Goal: Task Accomplishment & Management: Complete application form

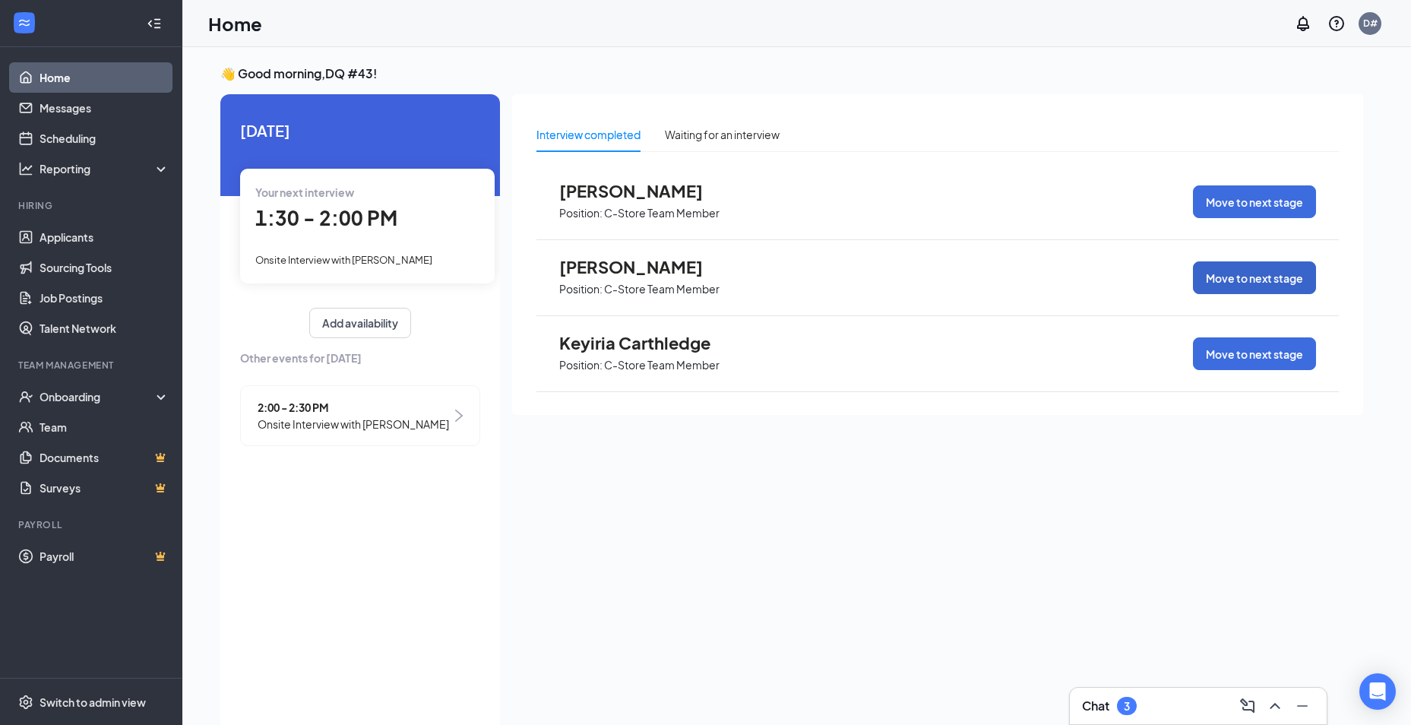
click at [1228, 283] on button "Move to next stage" at bounding box center [1254, 277] width 123 height 33
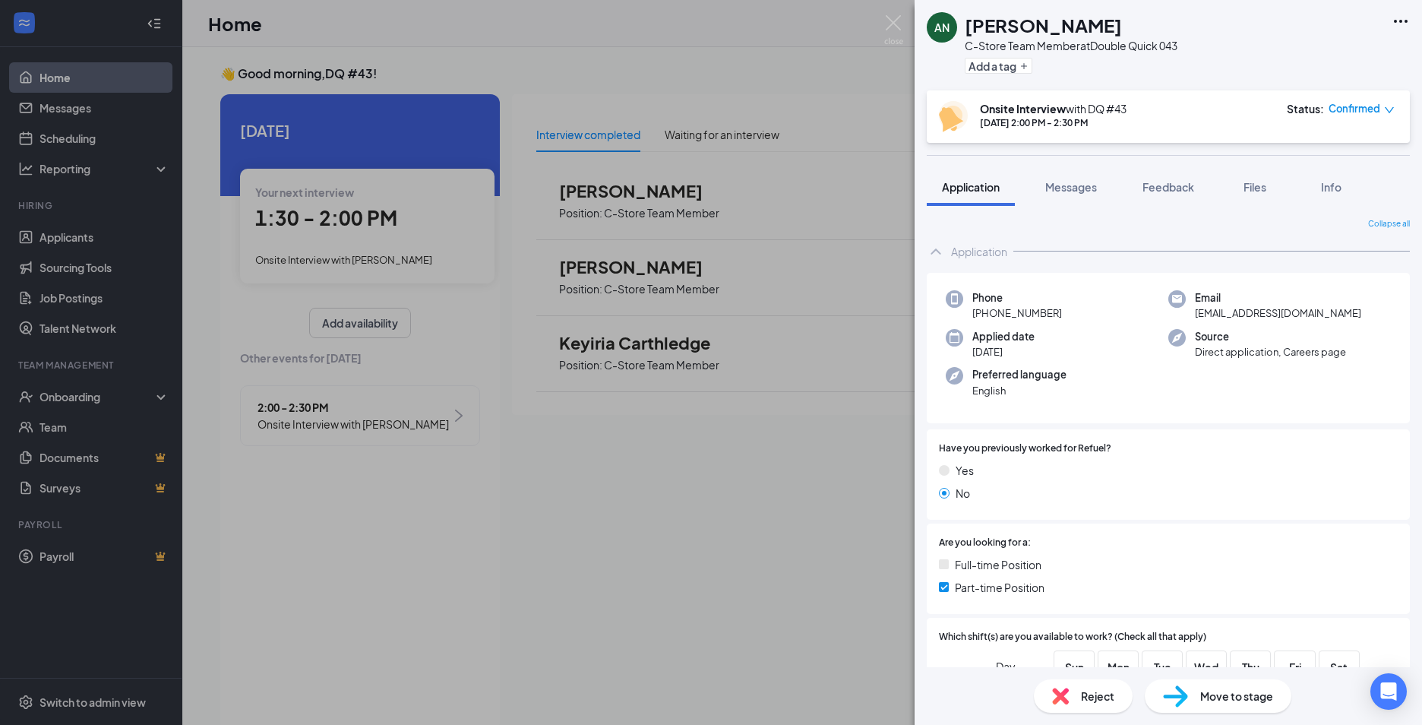
click at [1225, 697] on span "Move to stage" at bounding box center [1236, 696] width 73 height 17
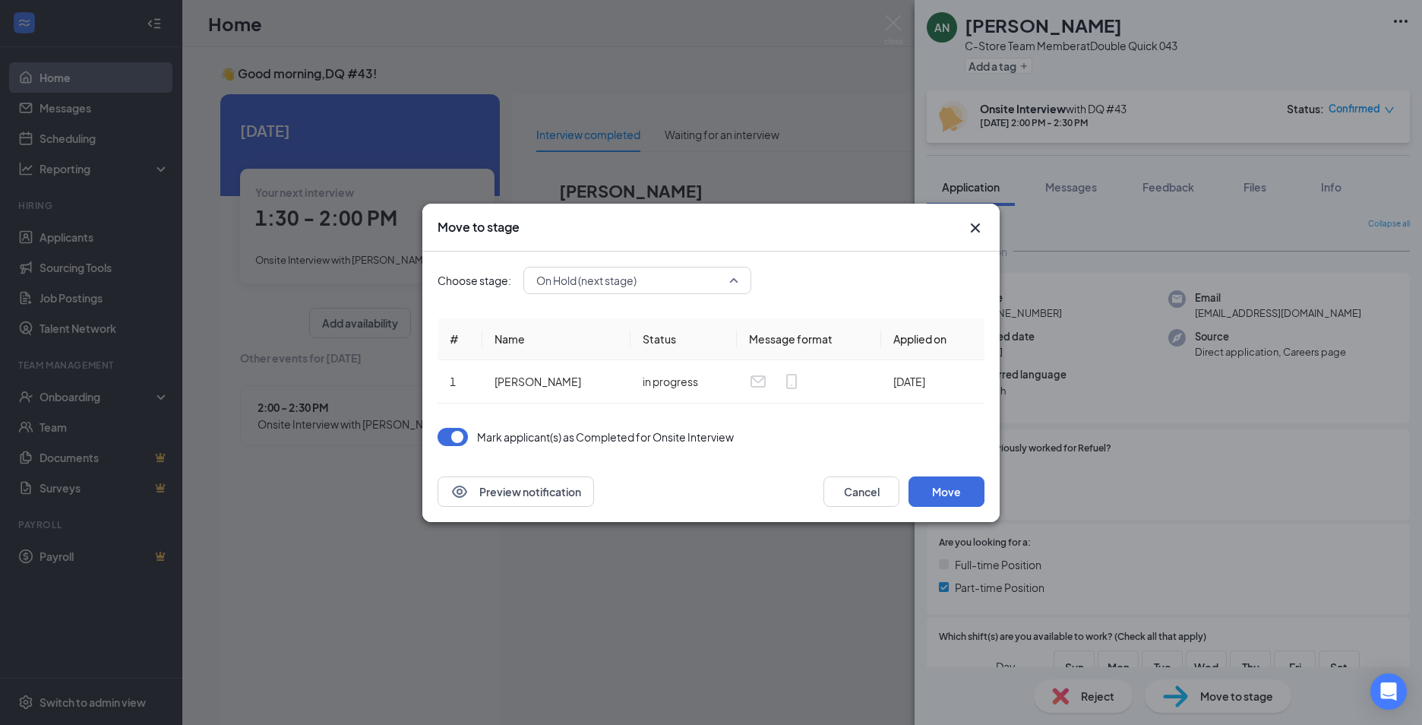
click at [720, 275] on span "On Hold (next stage)" at bounding box center [630, 280] width 188 height 23
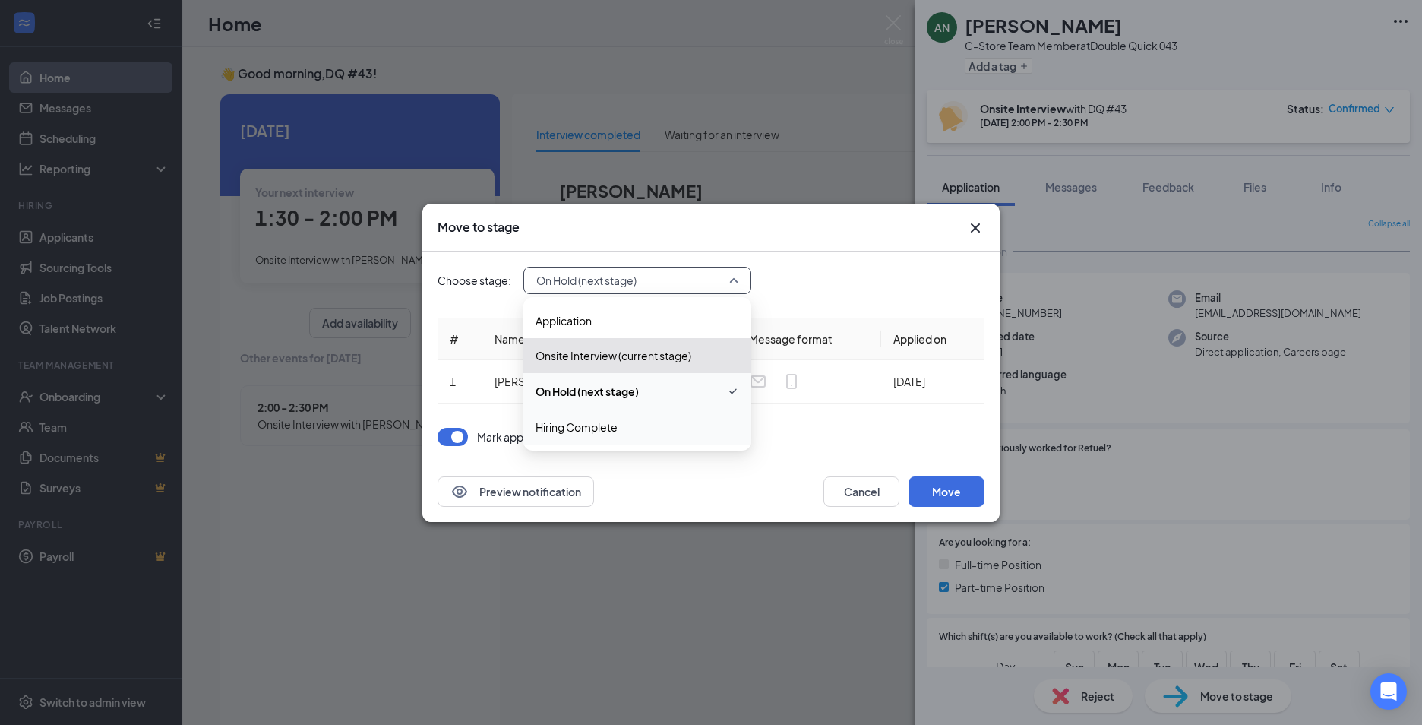
click at [665, 425] on span "Hiring Complete" at bounding box center [638, 427] width 204 height 17
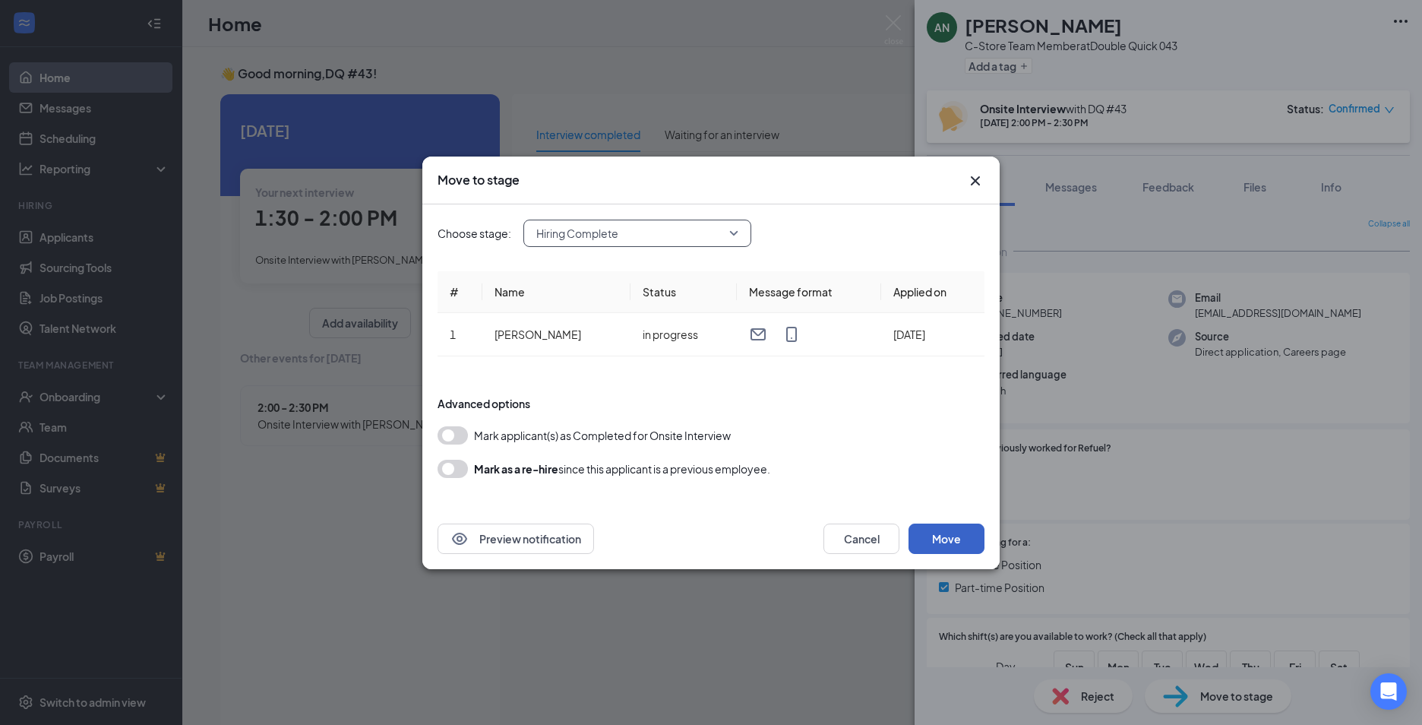
click at [940, 533] on button "Move" at bounding box center [947, 538] width 76 height 30
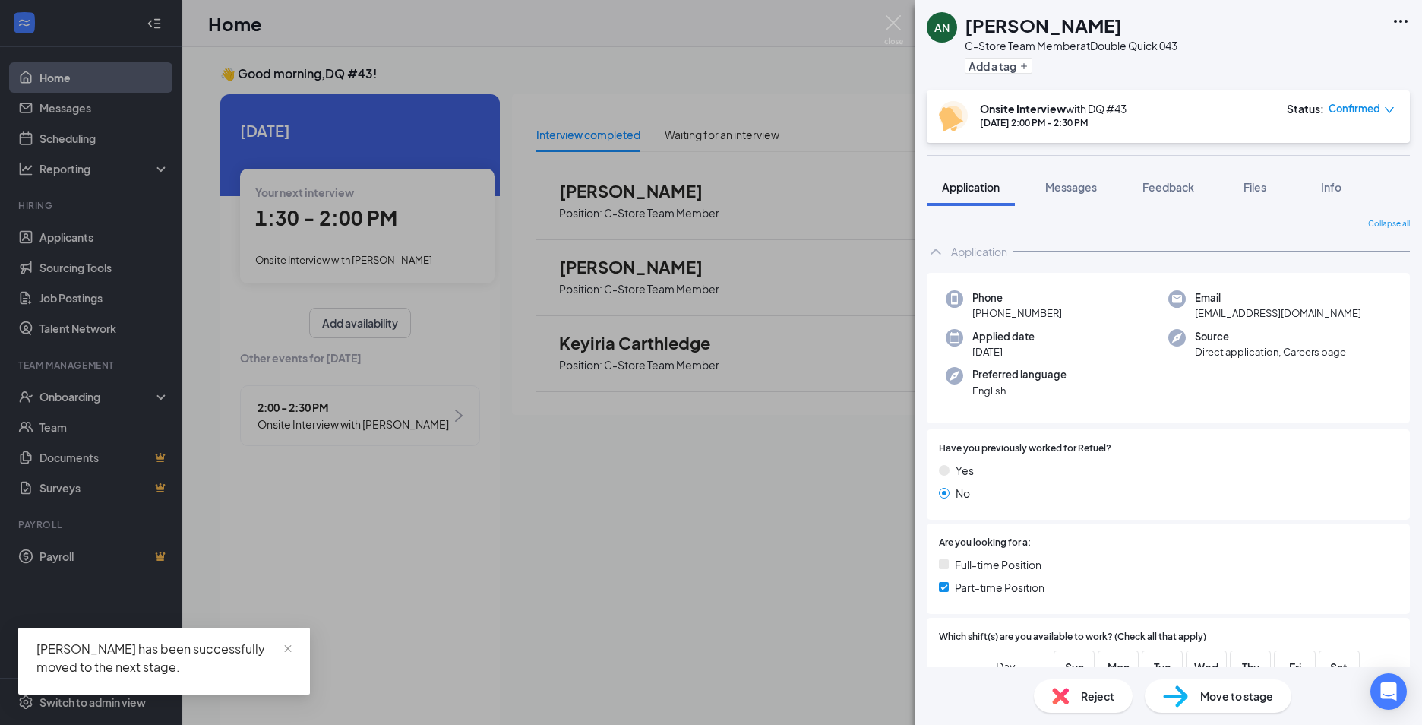
click at [1367, 112] on span "Confirmed" at bounding box center [1355, 108] width 52 height 15
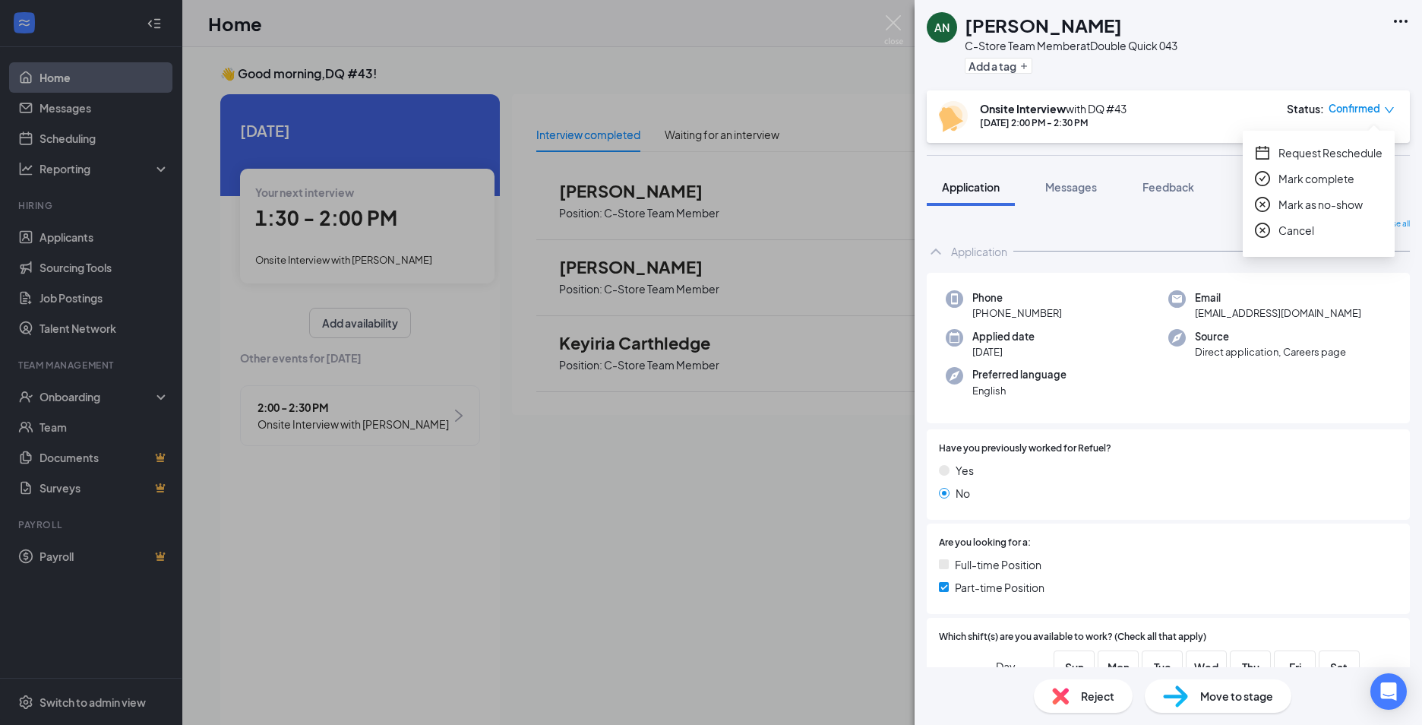
click at [1348, 179] on span "Mark complete" at bounding box center [1317, 178] width 76 height 17
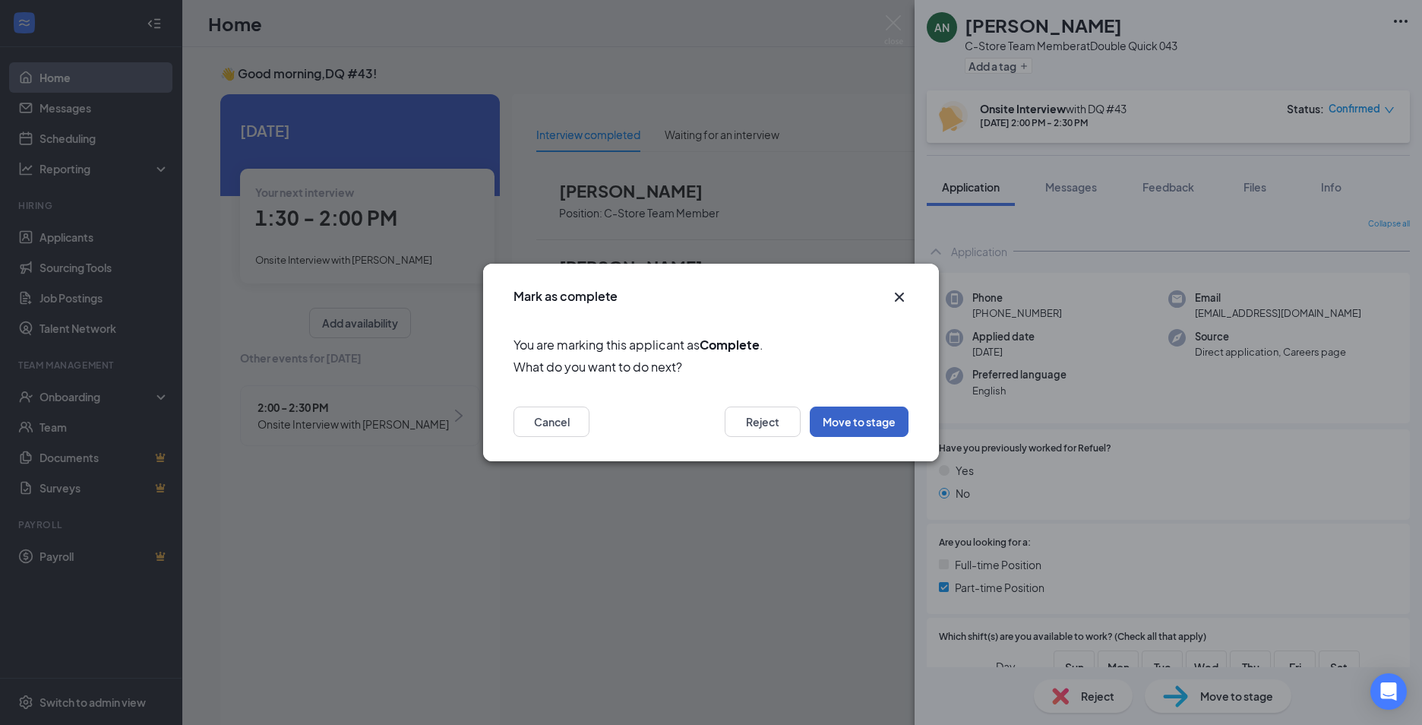
click at [855, 428] on button "Move to stage" at bounding box center [859, 421] width 99 height 30
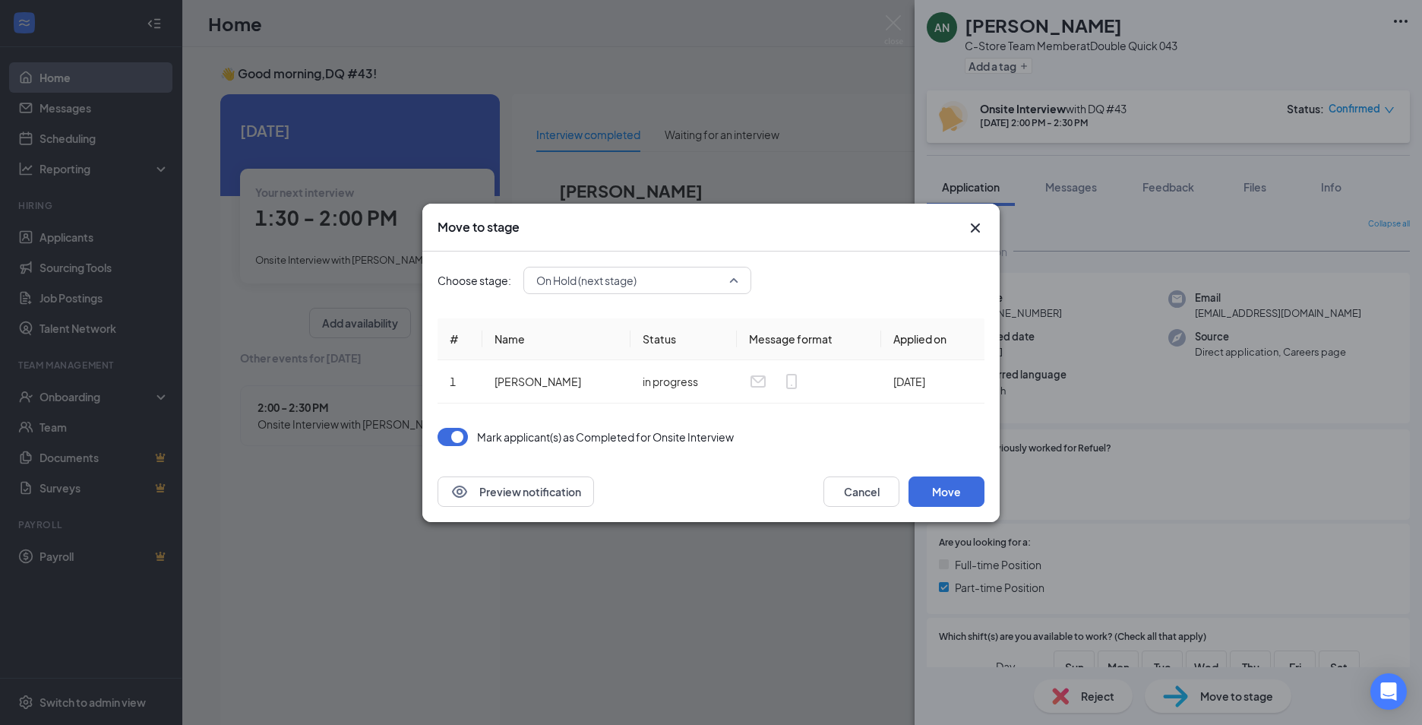
click at [738, 276] on span "On Hold (next stage)" at bounding box center [637, 280] width 202 height 23
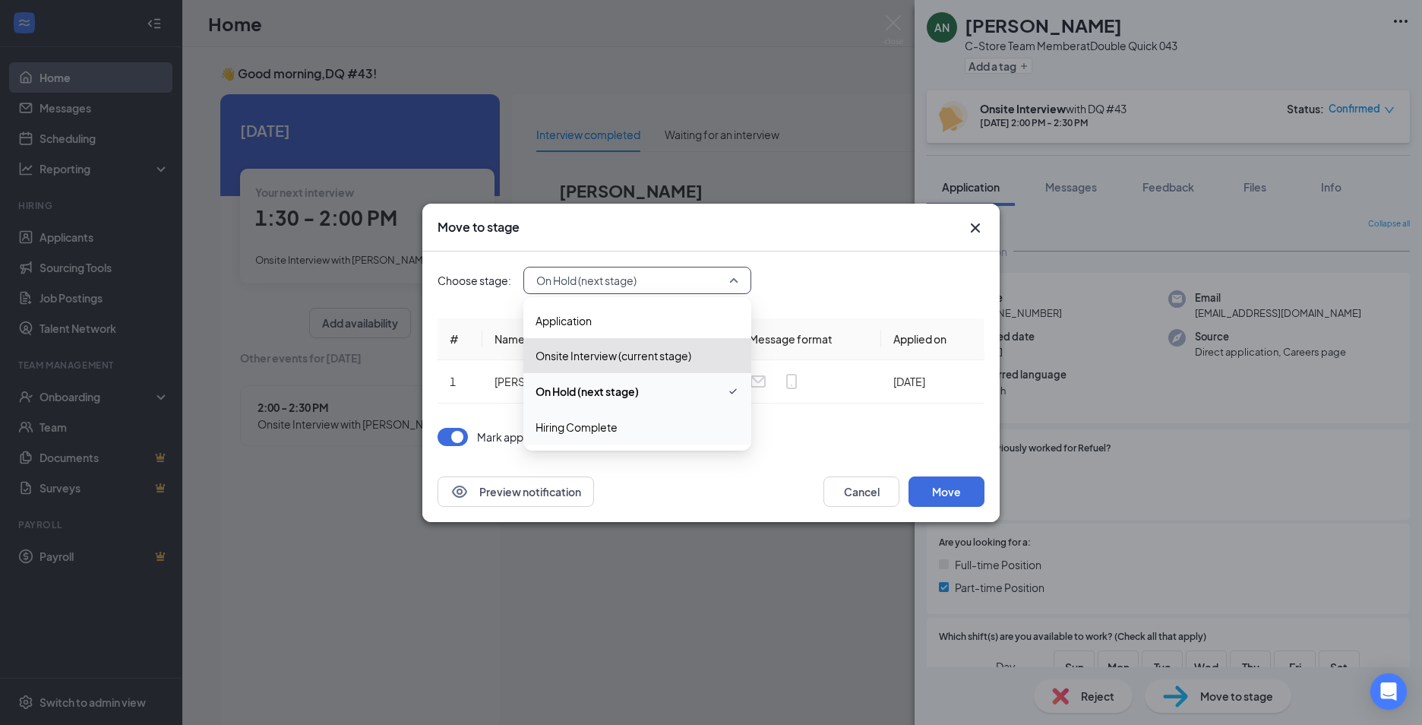
click at [705, 422] on span "Hiring Complete" at bounding box center [638, 427] width 204 height 17
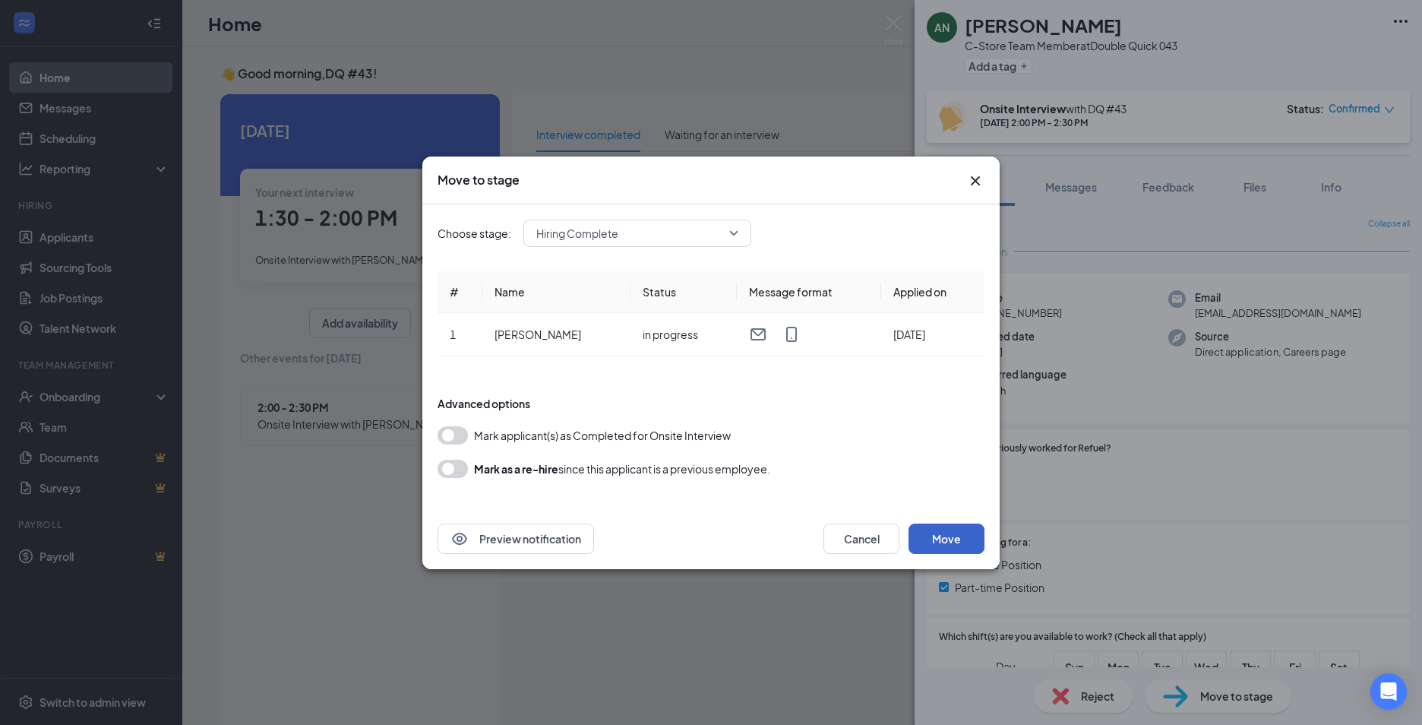
click at [944, 537] on button "Move" at bounding box center [947, 538] width 76 height 30
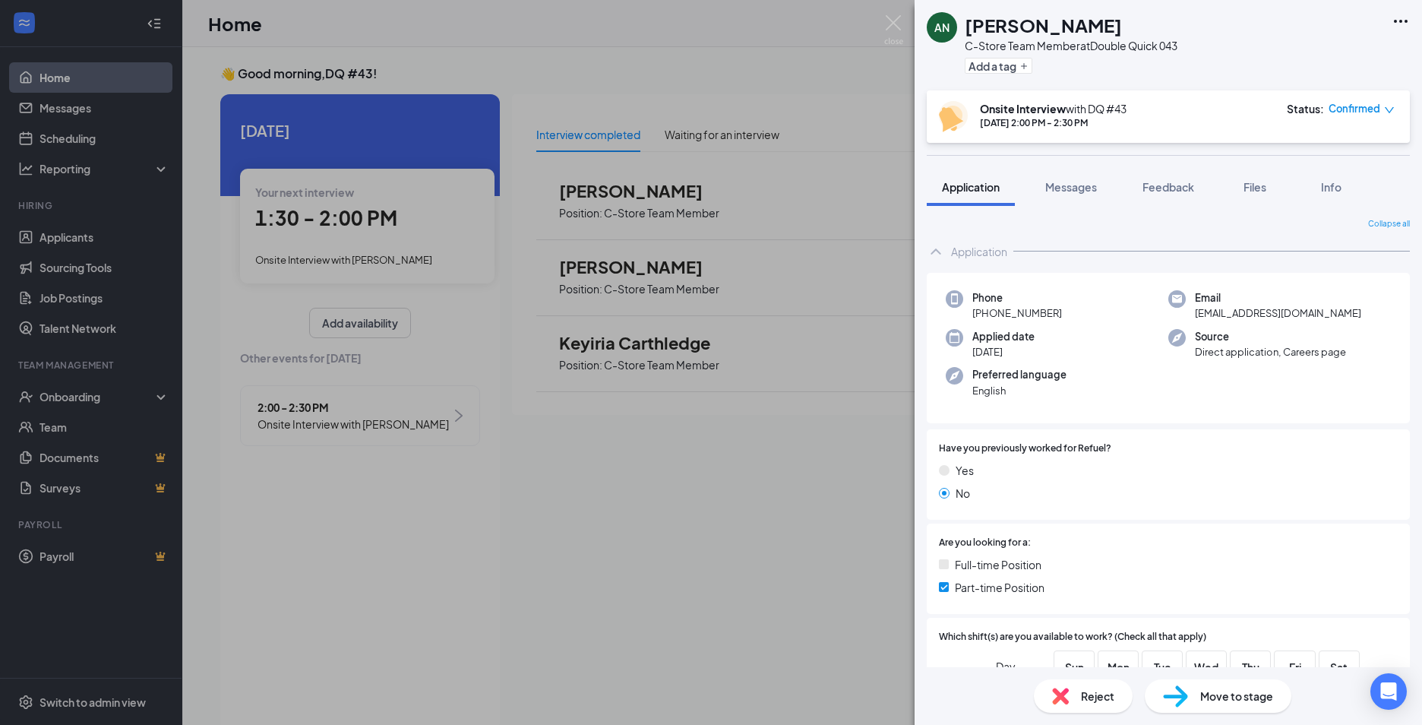
click at [133, 242] on div "AN [PERSON_NAME] C-Store Team Member at Double Quick 043 Add a tag Onsite Inter…" at bounding box center [711, 362] width 1422 height 725
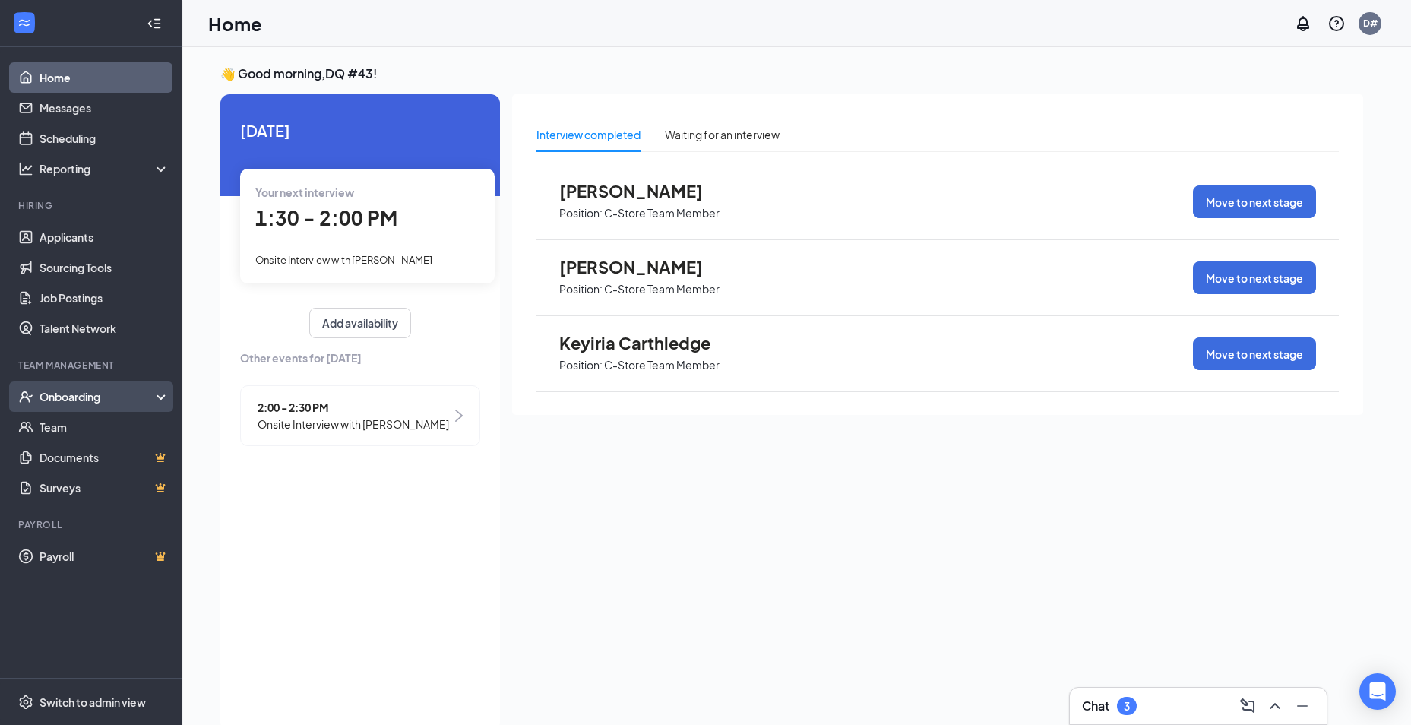
click at [156, 397] on div "Onboarding" at bounding box center [91, 396] width 182 height 30
click at [93, 395] on div "Onboarding" at bounding box center [98, 396] width 117 height 15
click at [74, 78] on link "Home" at bounding box center [105, 77] width 130 height 30
click at [77, 394] on div "Onboarding" at bounding box center [98, 396] width 117 height 15
click at [22, 389] on icon "UserCheck" at bounding box center [25, 396] width 15 height 15
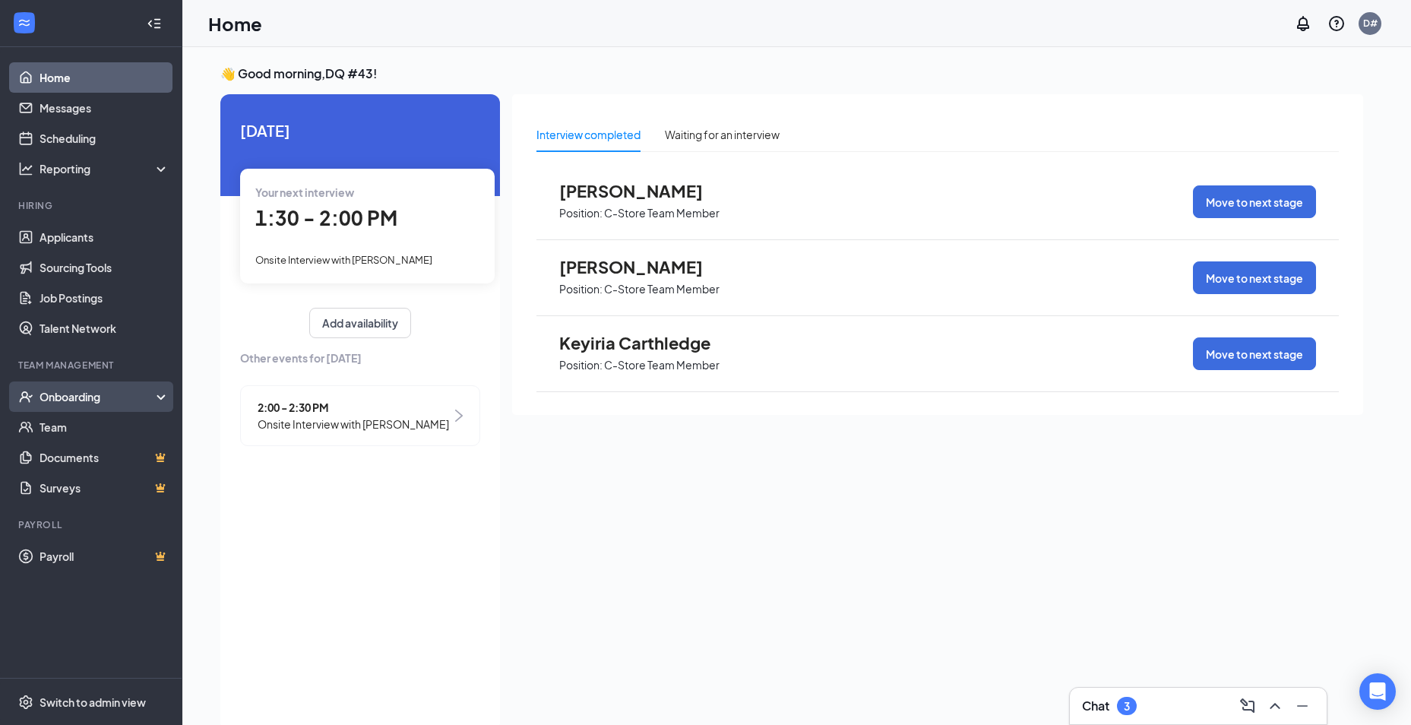
click at [22, 389] on icon "UserCheck" at bounding box center [25, 396] width 15 height 15
click at [107, 389] on div "Onboarding" at bounding box center [98, 396] width 117 height 15
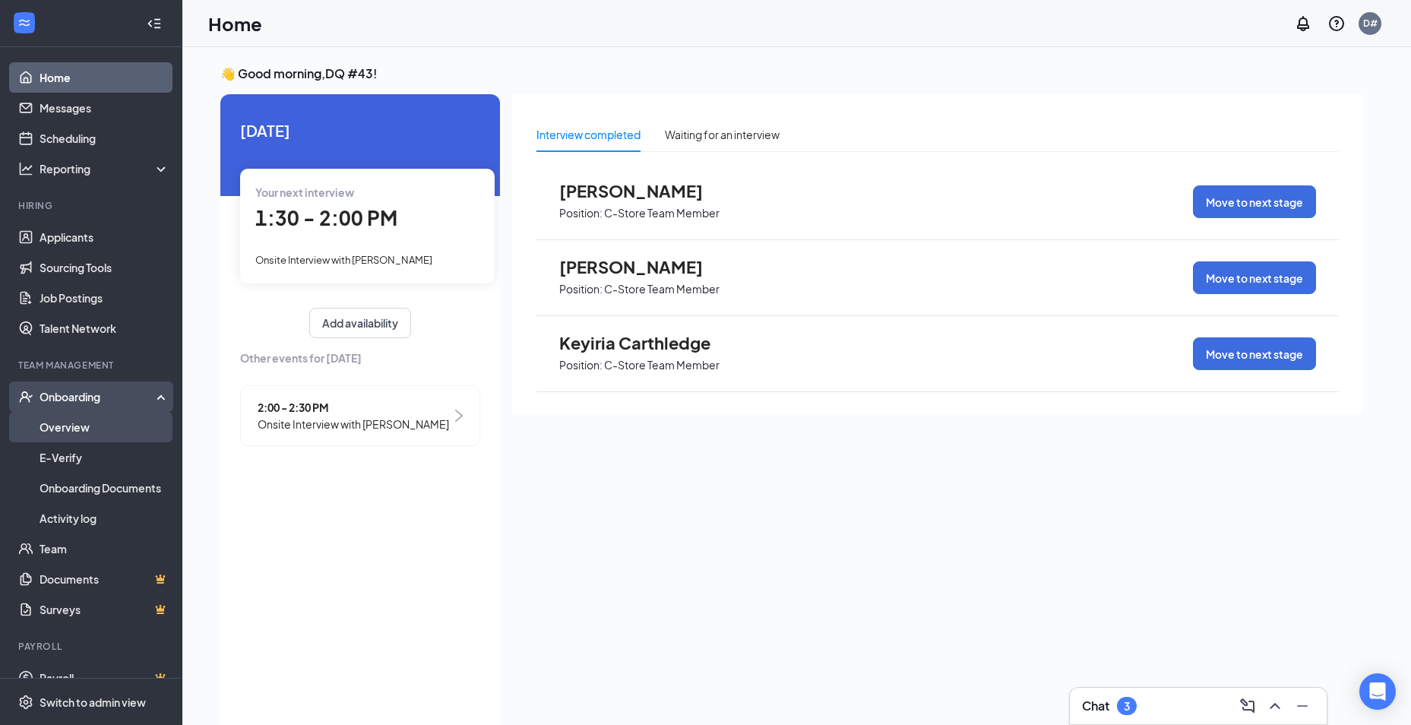
click at [90, 425] on link "Overview" at bounding box center [105, 427] width 130 height 30
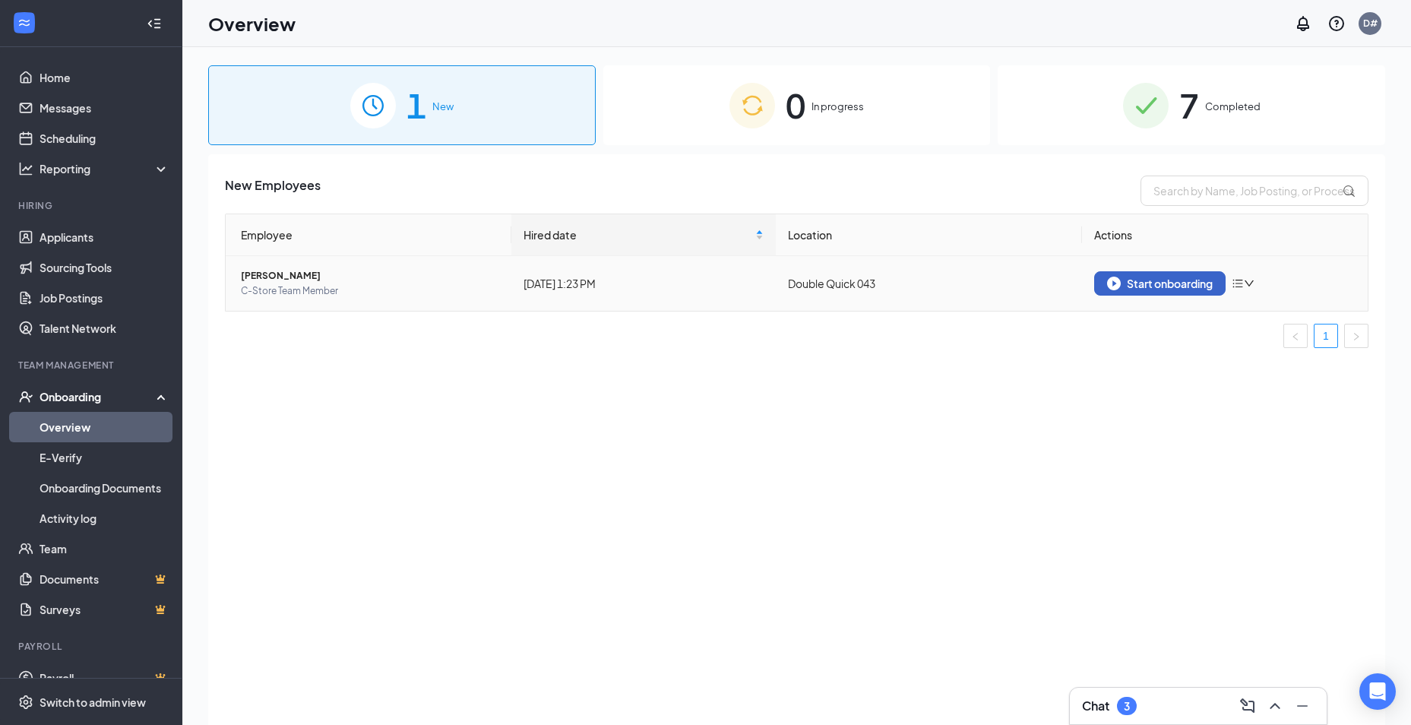
click at [1162, 280] on div "Start onboarding" at bounding box center [1160, 284] width 106 height 14
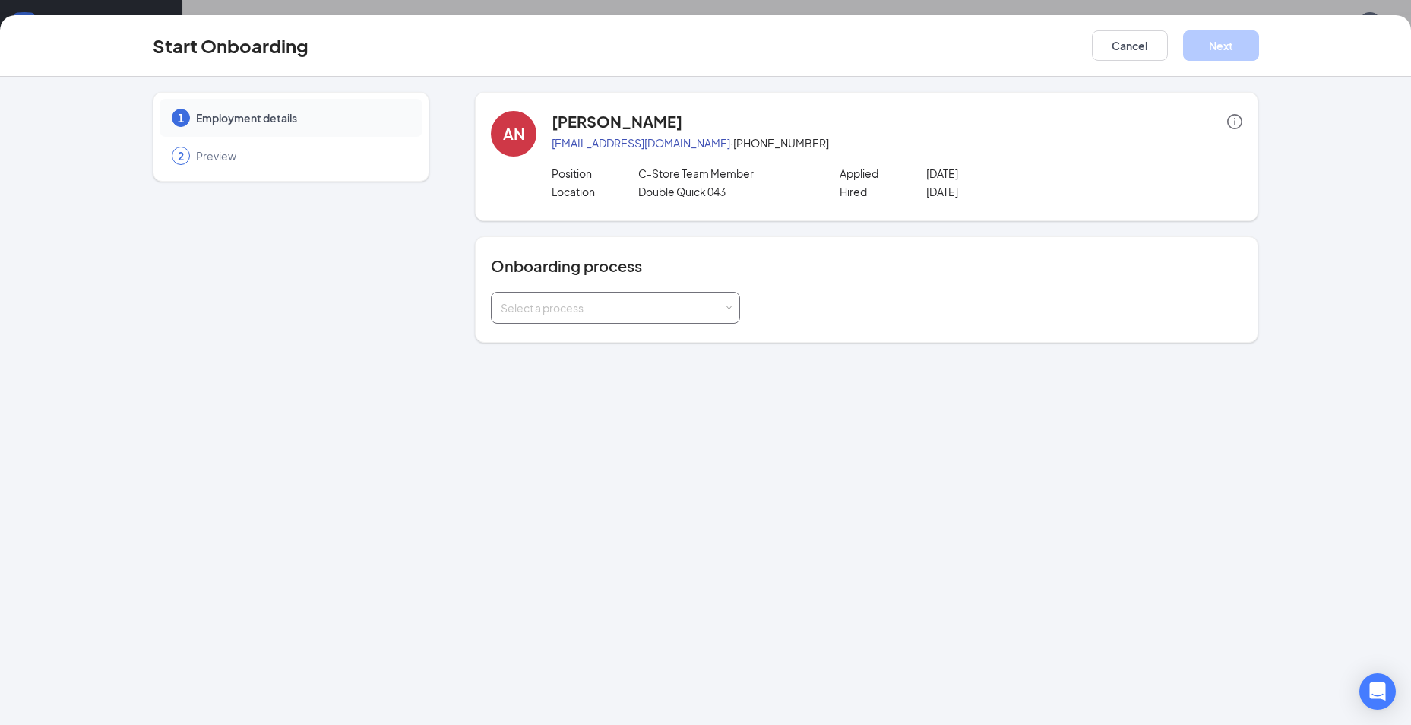
click at [717, 307] on div "Select a process" at bounding box center [612, 307] width 223 height 15
click at [697, 343] on li "New Hire Documentation" at bounding box center [615, 340] width 249 height 27
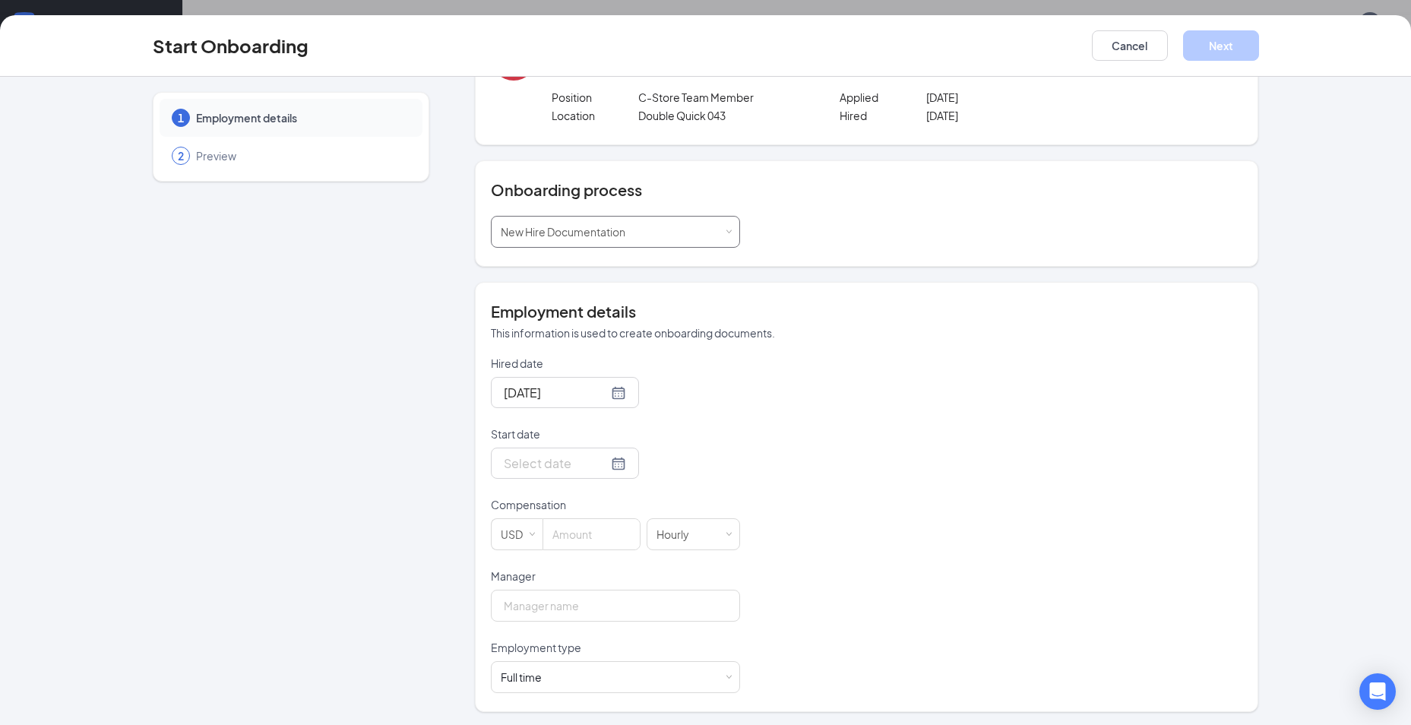
scroll to position [78, 0]
click at [601, 460] on div at bounding box center [565, 460] width 122 height 19
type input "[DATE]"
click at [665, 492] on button "button" at bounding box center [671, 494] width 17 height 30
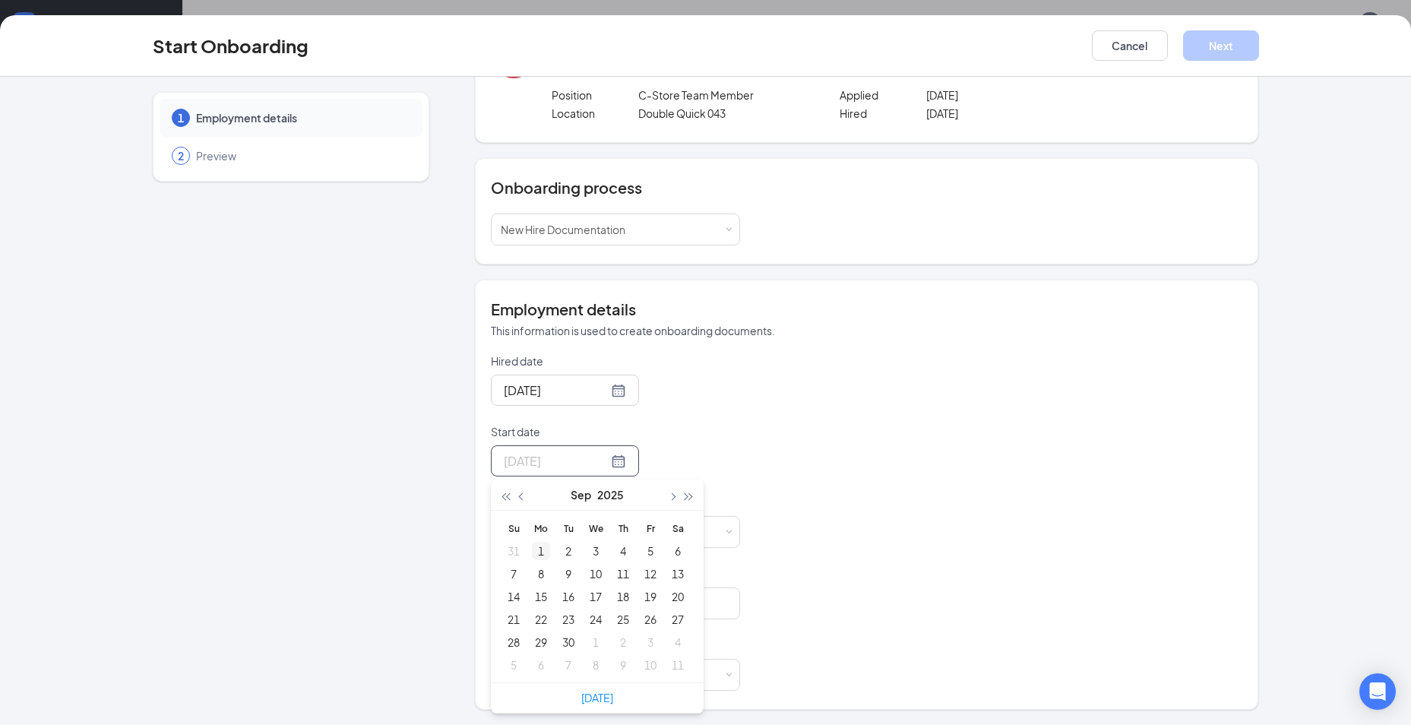
type input "[DATE]"
click at [539, 550] on div "1" at bounding box center [541, 551] width 18 height 18
drag, startPoint x: 574, startPoint y: 537, endPoint x: 642, endPoint y: 529, distance: 68.1
click at [575, 537] on input at bounding box center [591, 532] width 96 height 30
type input "9"
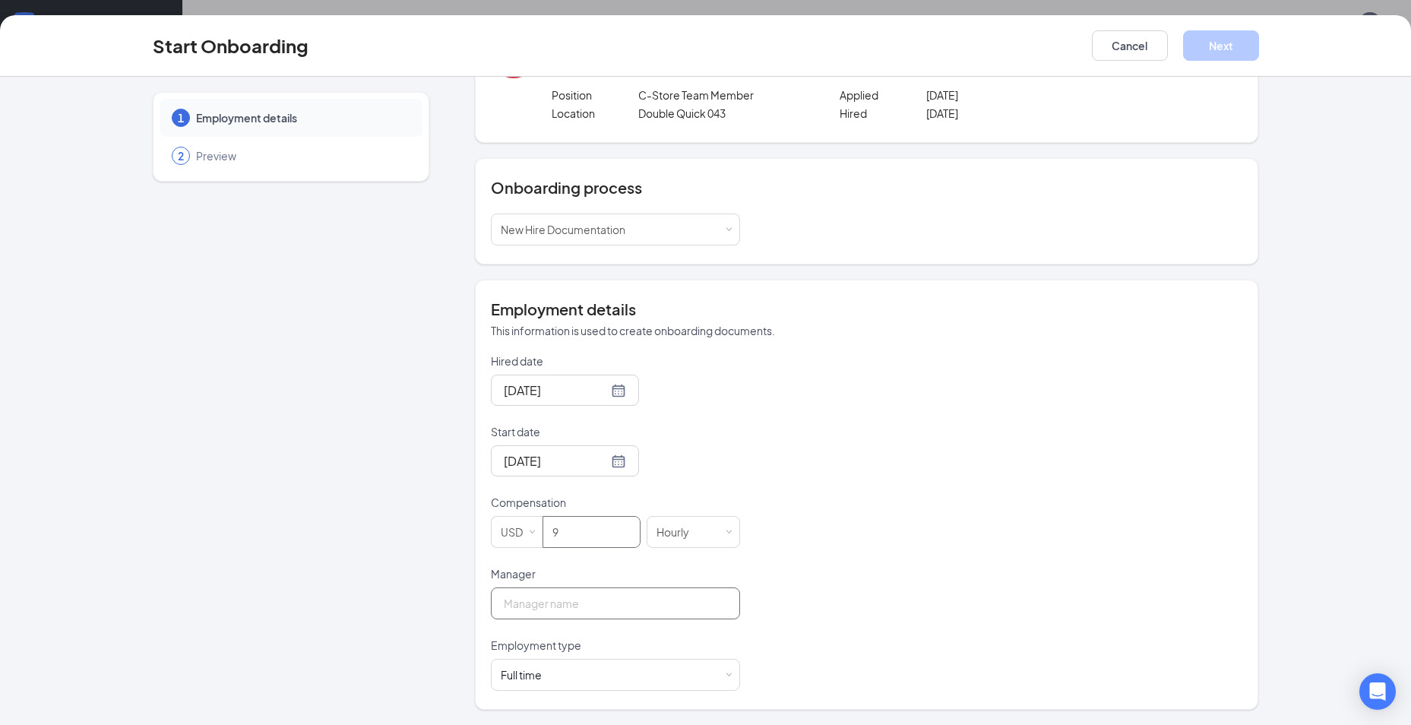
click at [663, 604] on input "Manager" at bounding box center [615, 603] width 249 height 32
type input "Pronjeda Spells"
click at [632, 683] on div "Full time Works 30+ hours per week and is reasonably expected to work" at bounding box center [615, 674] width 229 height 30
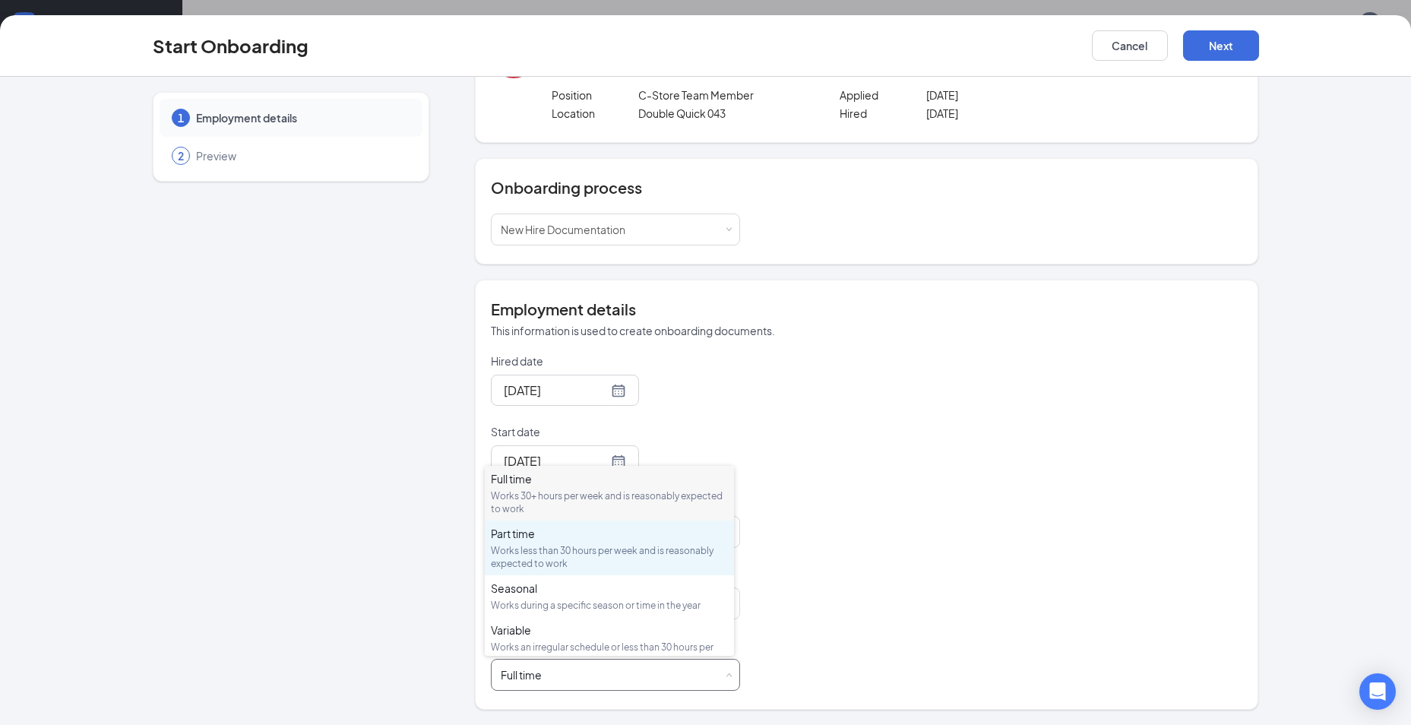
click at [551, 536] on div "Part time" at bounding box center [609, 533] width 237 height 15
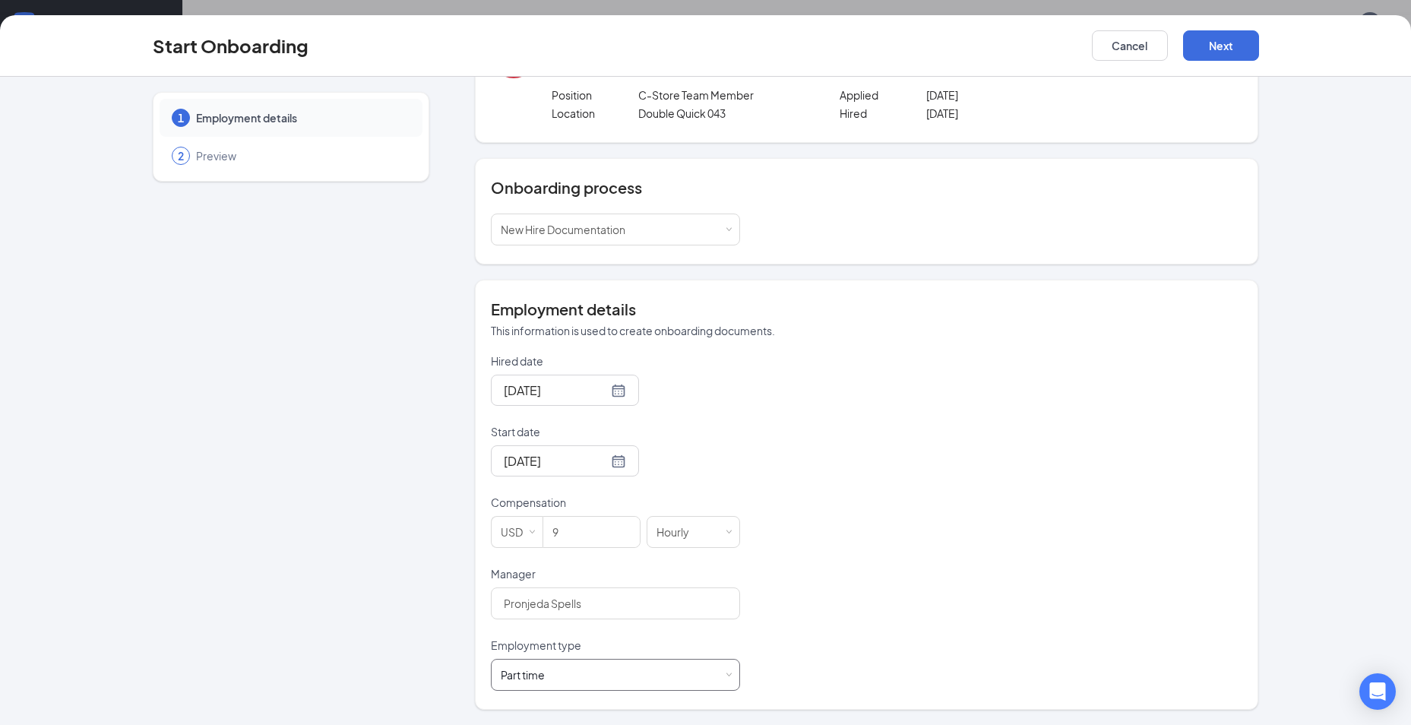
scroll to position [68, 0]
click at [1216, 36] on button "Next" at bounding box center [1221, 45] width 76 height 30
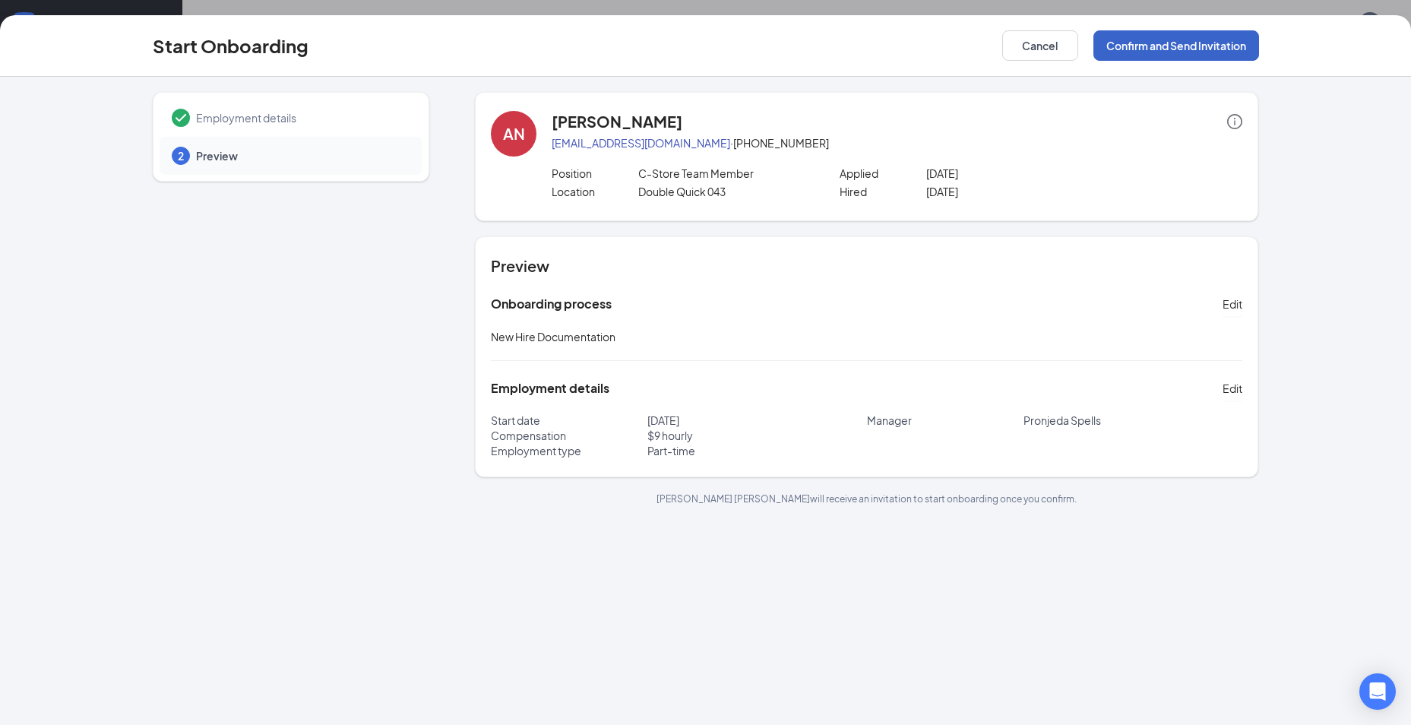
click at [1219, 43] on button "Confirm and Send Invitation" at bounding box center [1176, 45] width 166 height 30
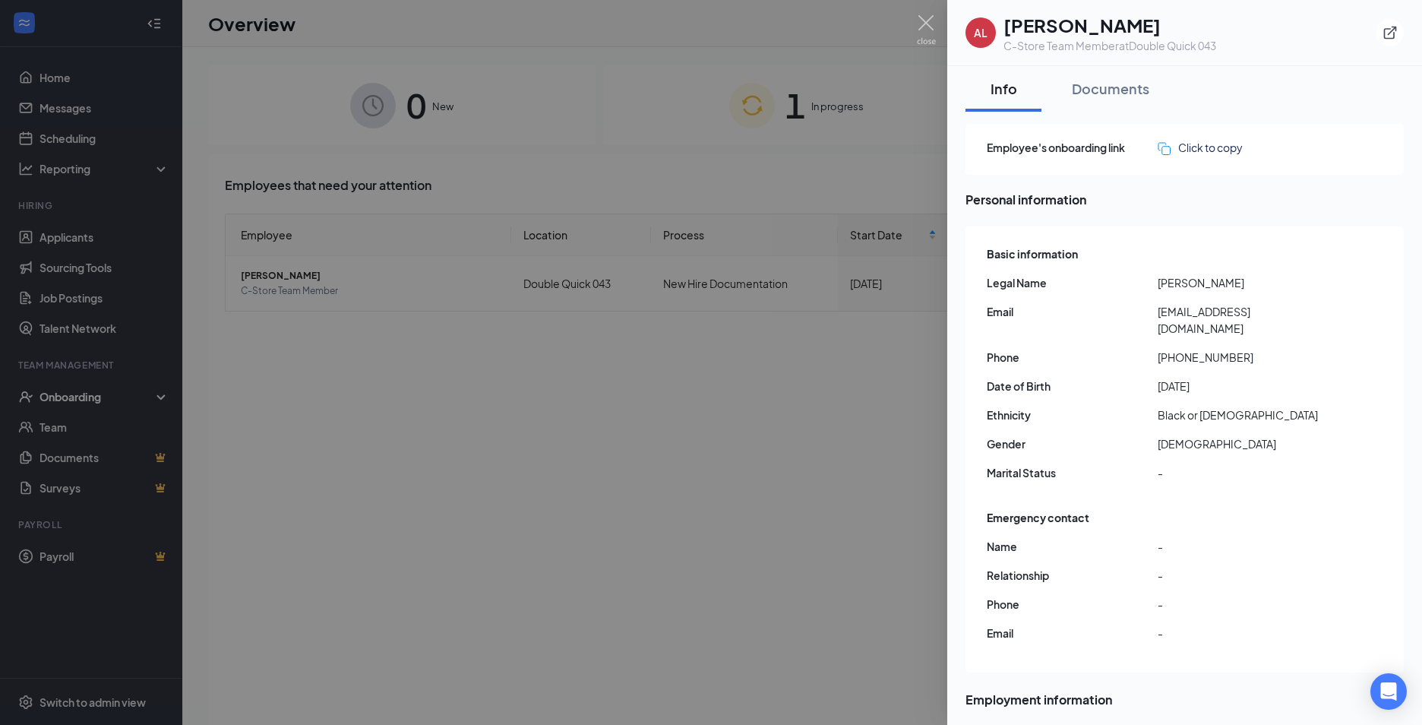
click at [770, 416] on div at bounding box center [711, 362] width 1422 height 725
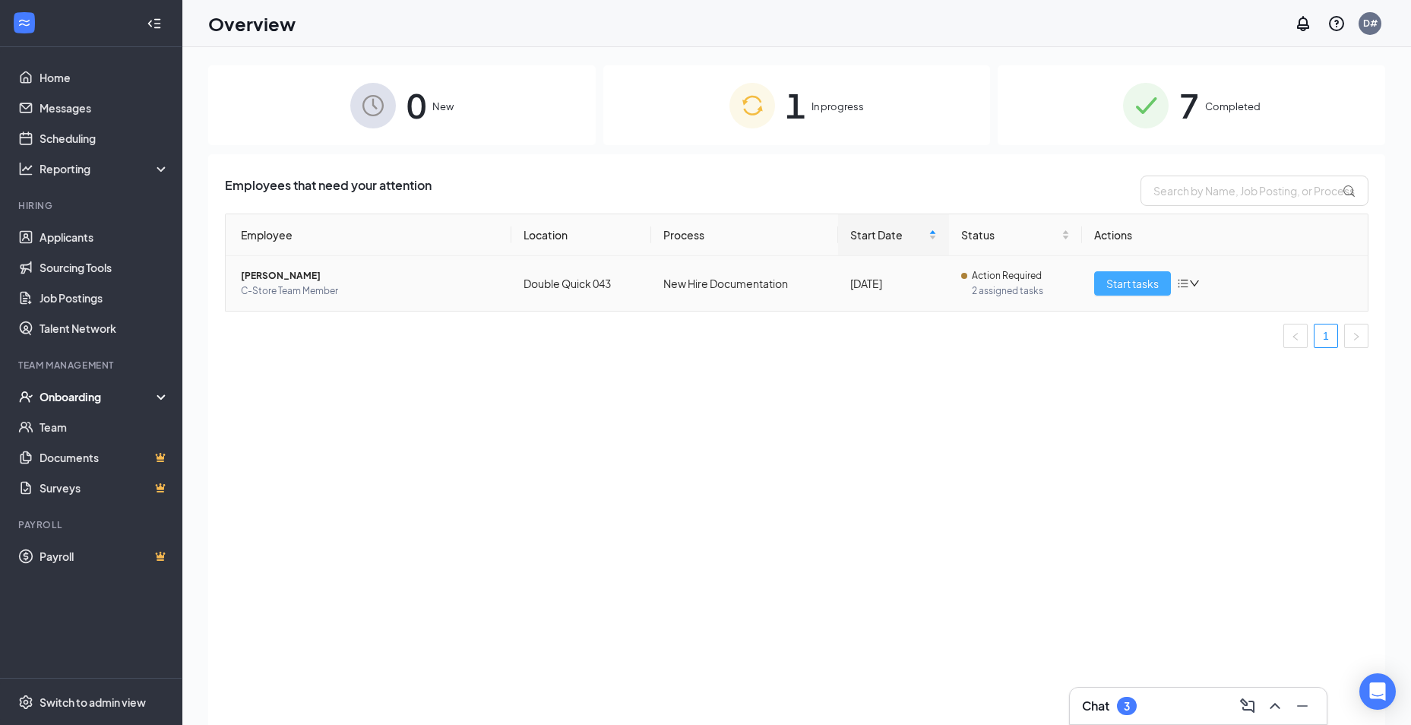
click at [1146, 285] on span "Start tasks" at bounding box center [1132, 283] width 52 height 17
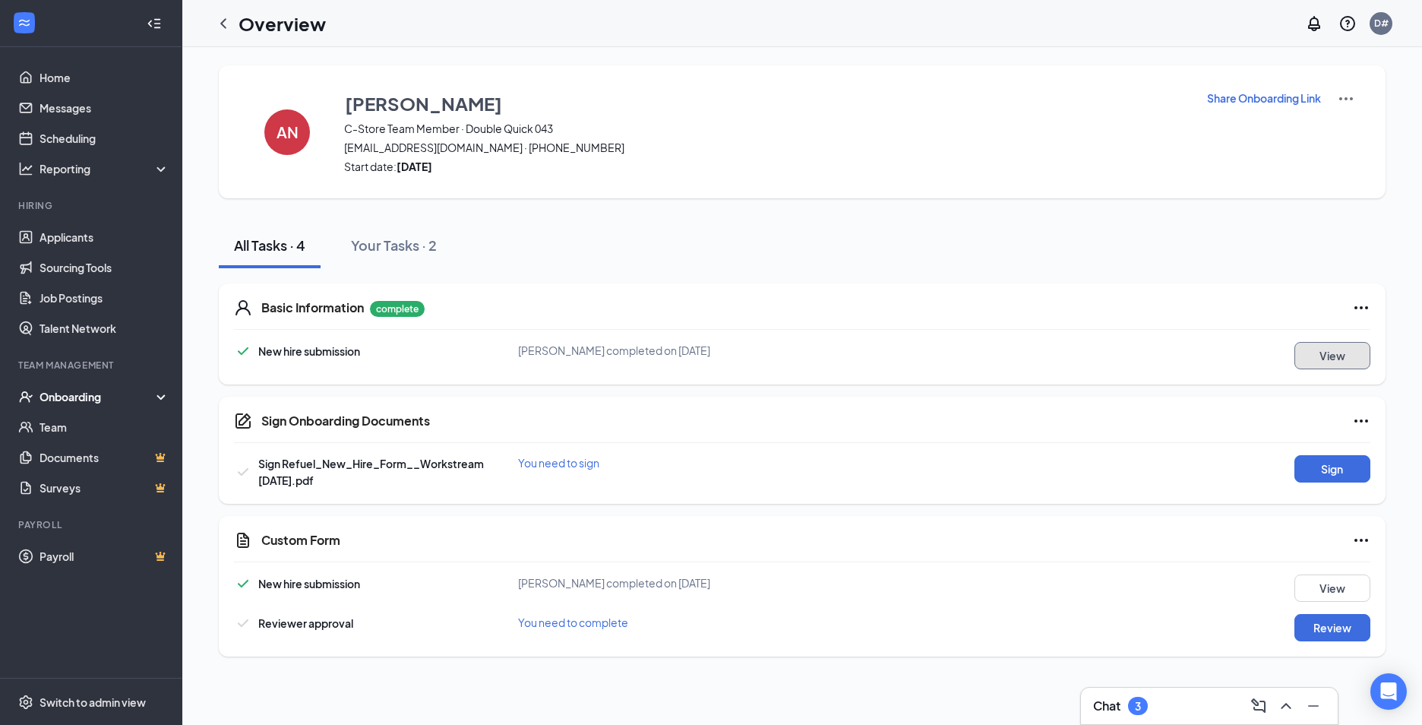
click at [1345, 356] on button "View" at bounding box center [1333, 355] width 76 height 27
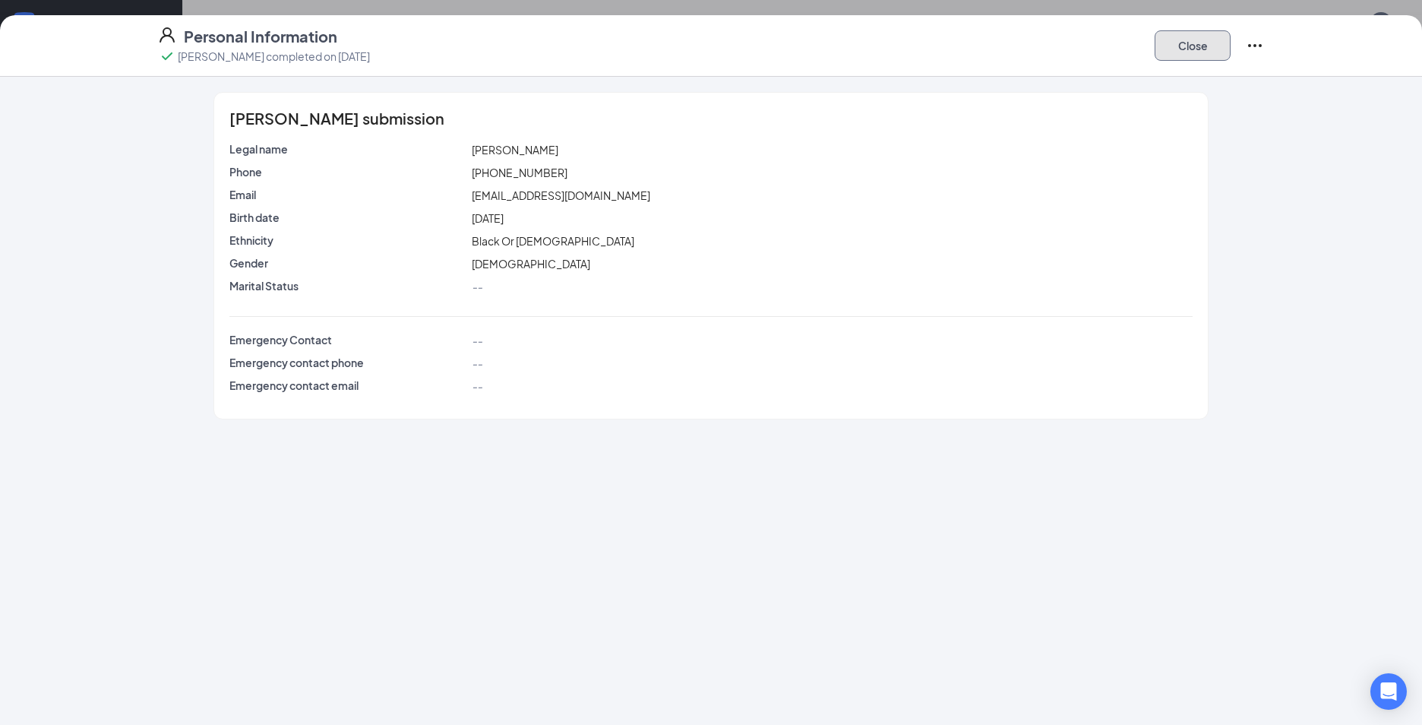
click at [1205, 51] on button "Close" at bounding box center [1193, 45] width 76 height 30
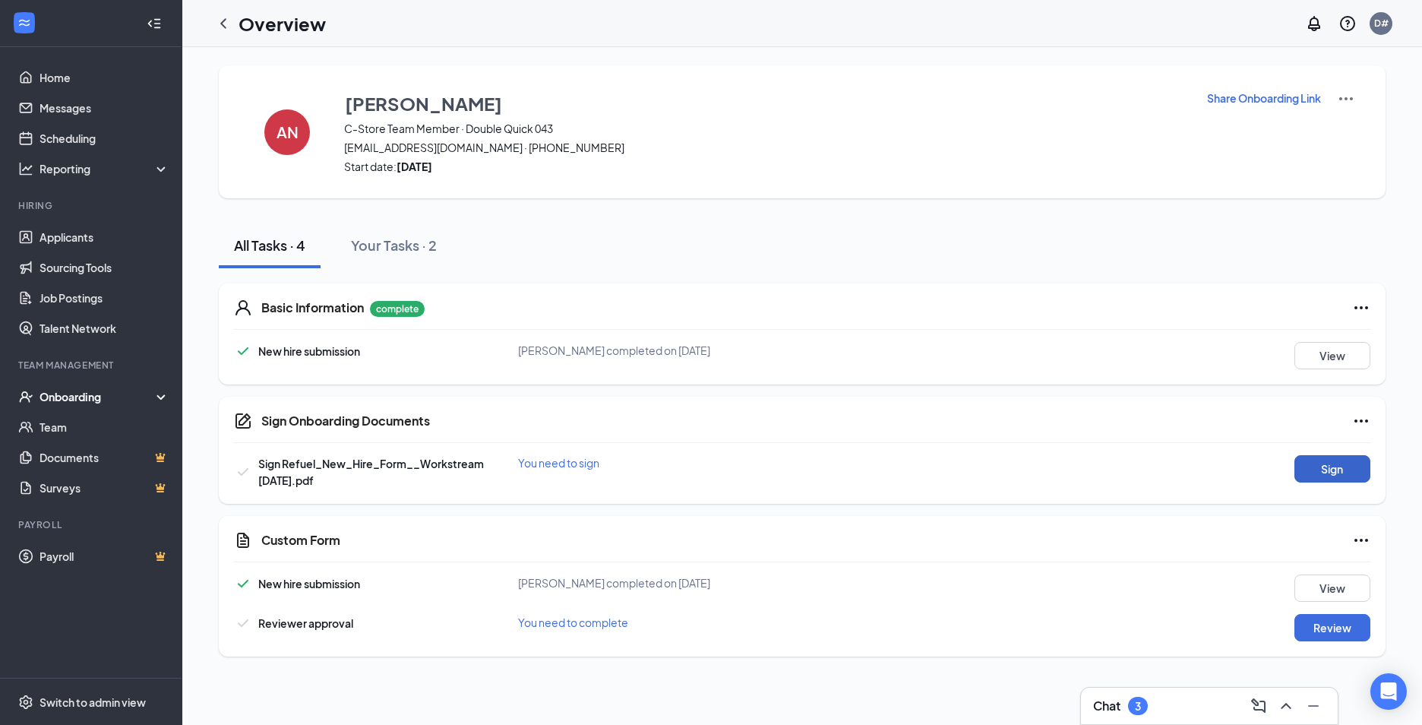
click at [1341, 464] on button "Sign" at bounding box center [1333, 468] width 76 height 27
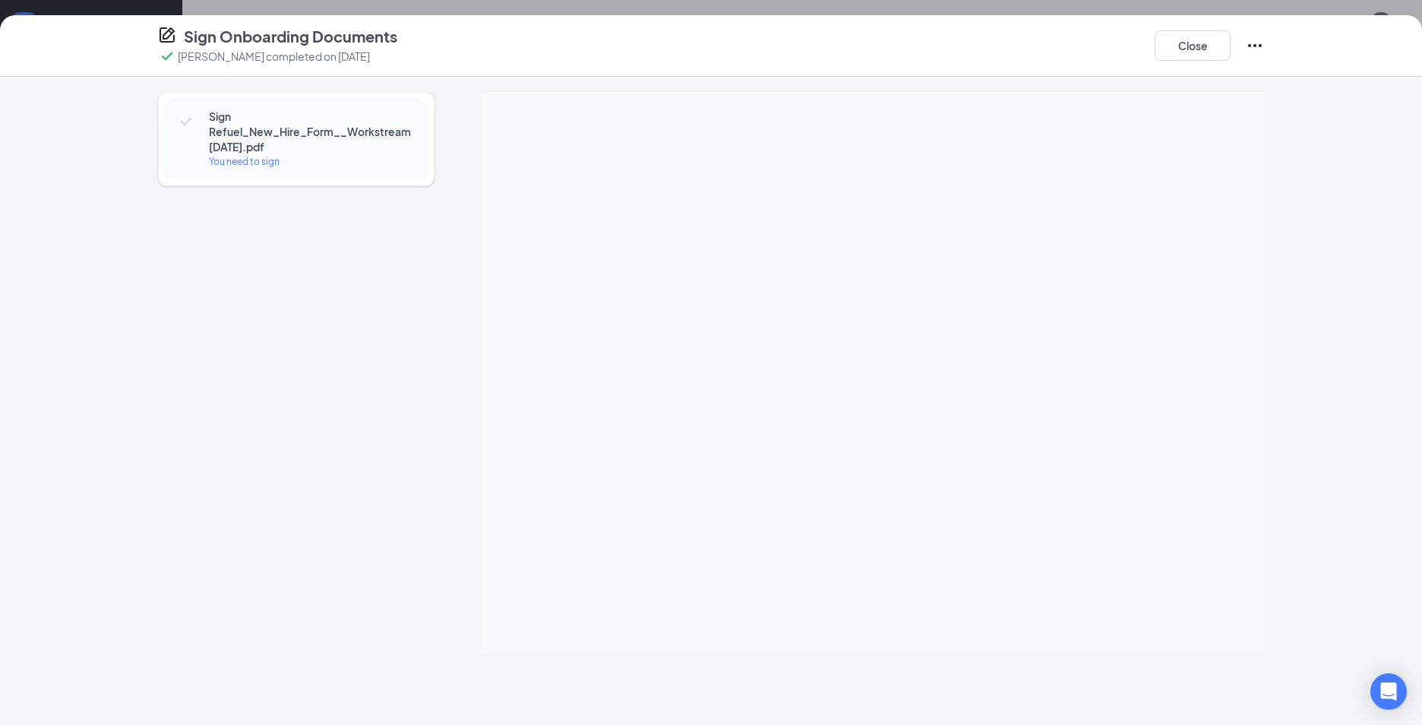
click at [236, 164] on div "You need to sign" at bounding box center [311, 161] width 204 height 15
click at [351, 141] on span "Sign Refuel_New_Hire_Form__Workstream 4.5.25.pdf" at bounding box center [311, 132] width 204 height 46
click at [390, 147] on span "Sign Refuel_New_Hire_Form__Workstream 4.5.25.pdf" at bounding box center [311, 132] width 204 height 46
click at [1215, 56] on button "Close" at bounding box center [1193, 45] width 76 height 30
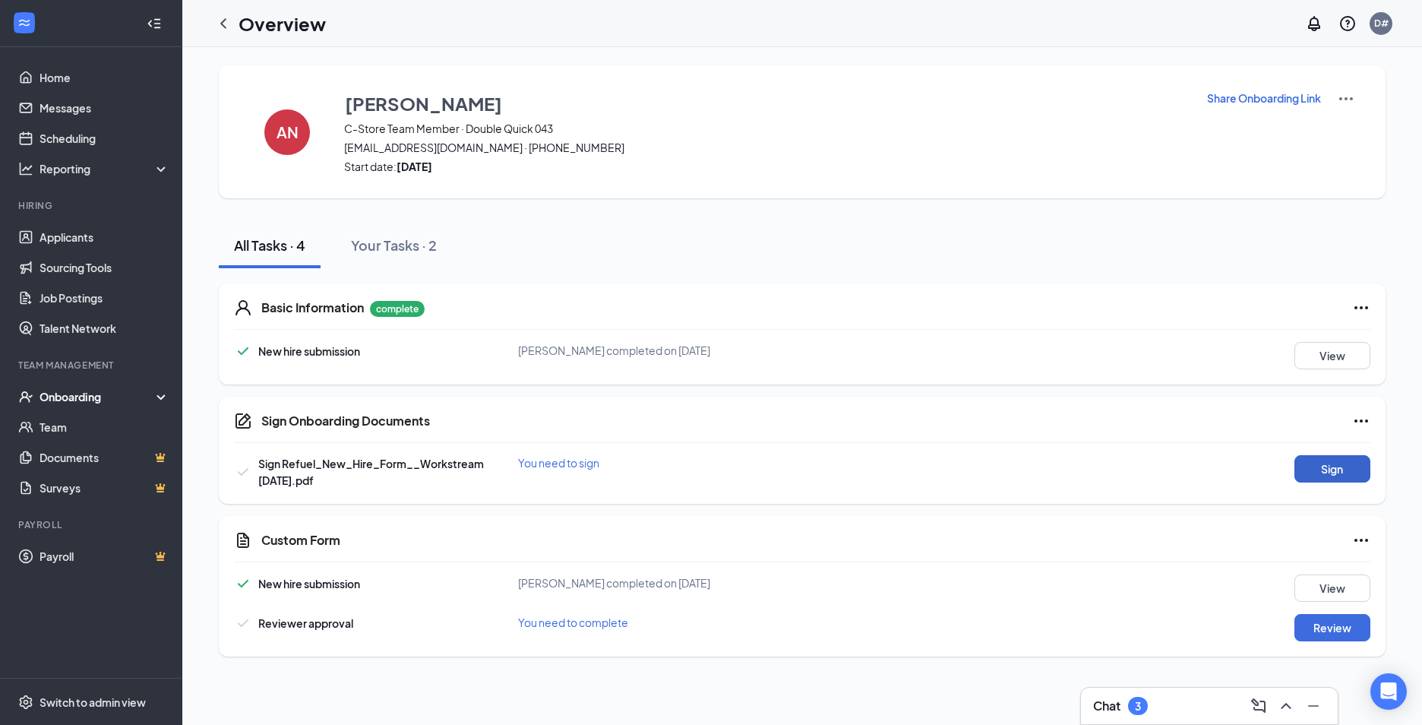
click at [1340, 476] on button "Sign" at bounding box center [1333, 468] width 76 height 27
click at [1332, 636] on button "Review" at bounding box center [1333, 627] width 76 height 27
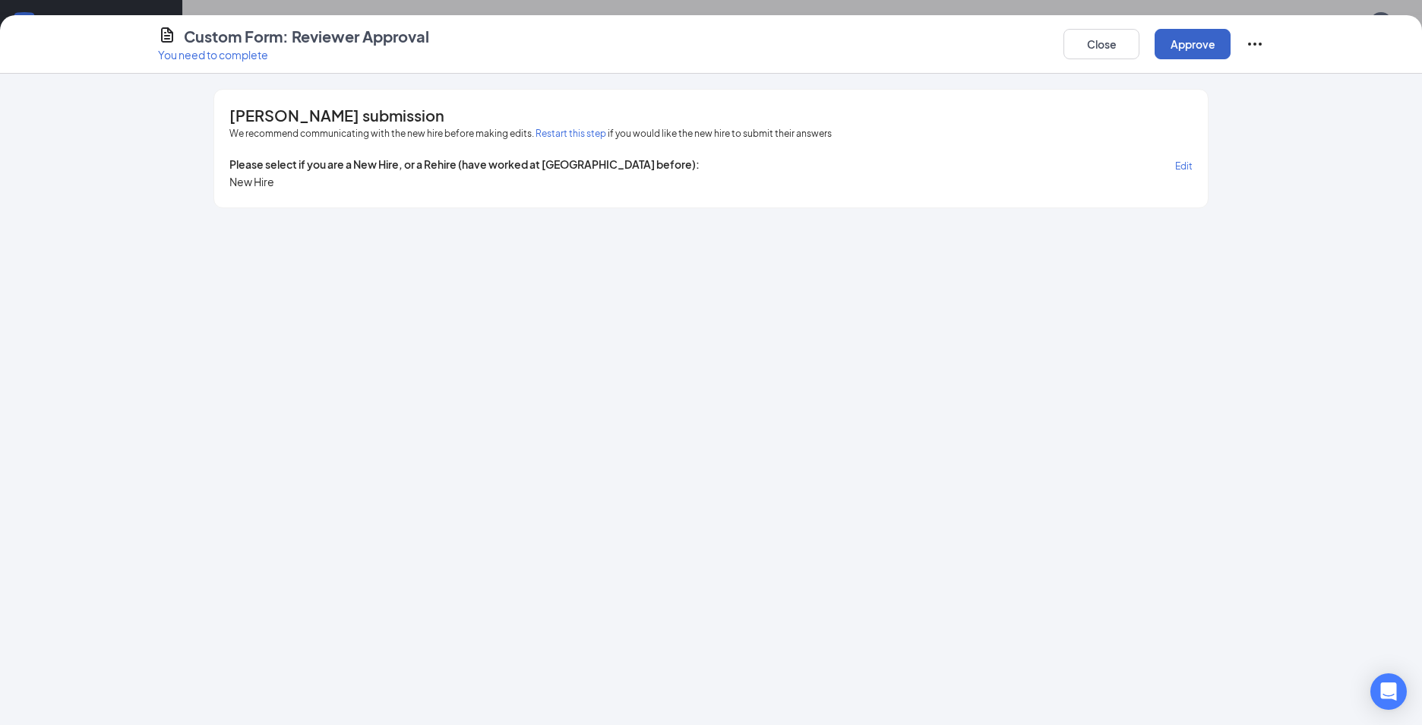
click at [1186, 50] on button "Approve" at bounding box center [1193, 44] width 76 height 30
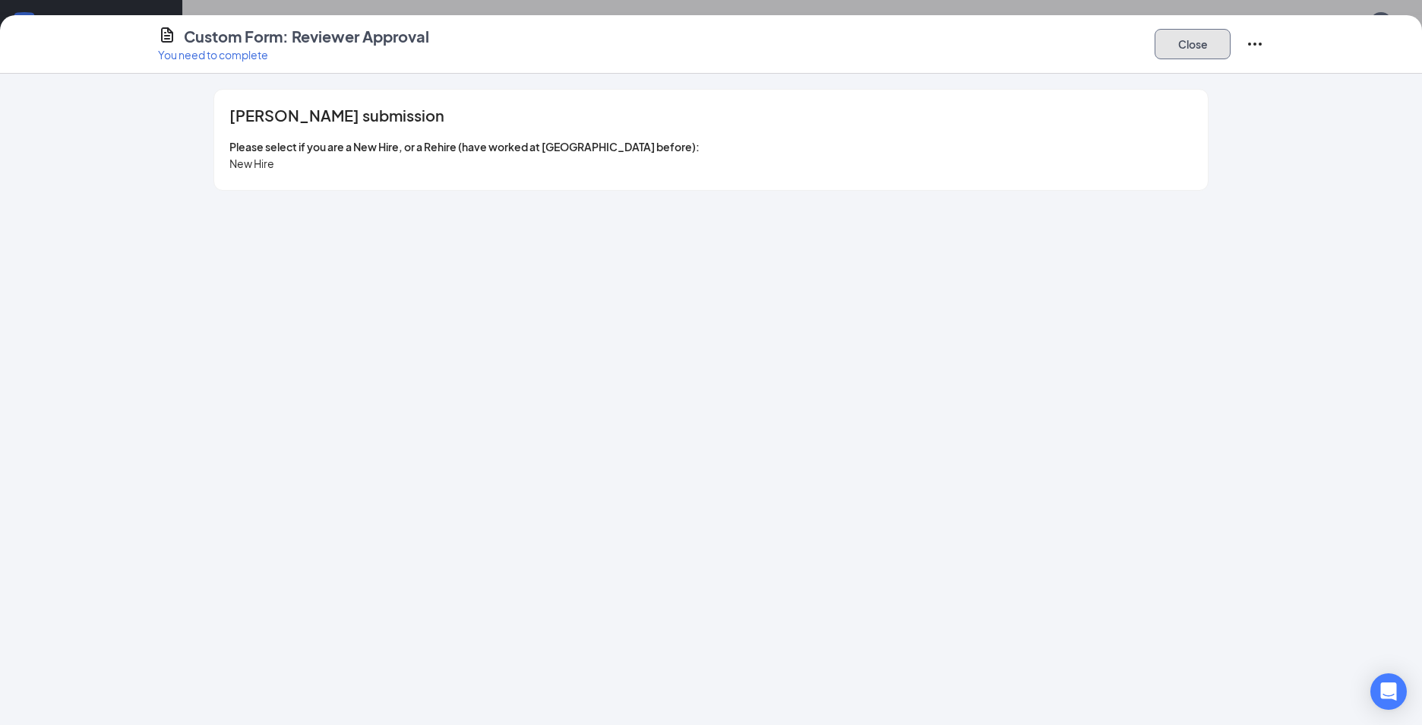
click at [1196, 34] on button "Close" at bounding box center [1193, 44] width 76 height 30
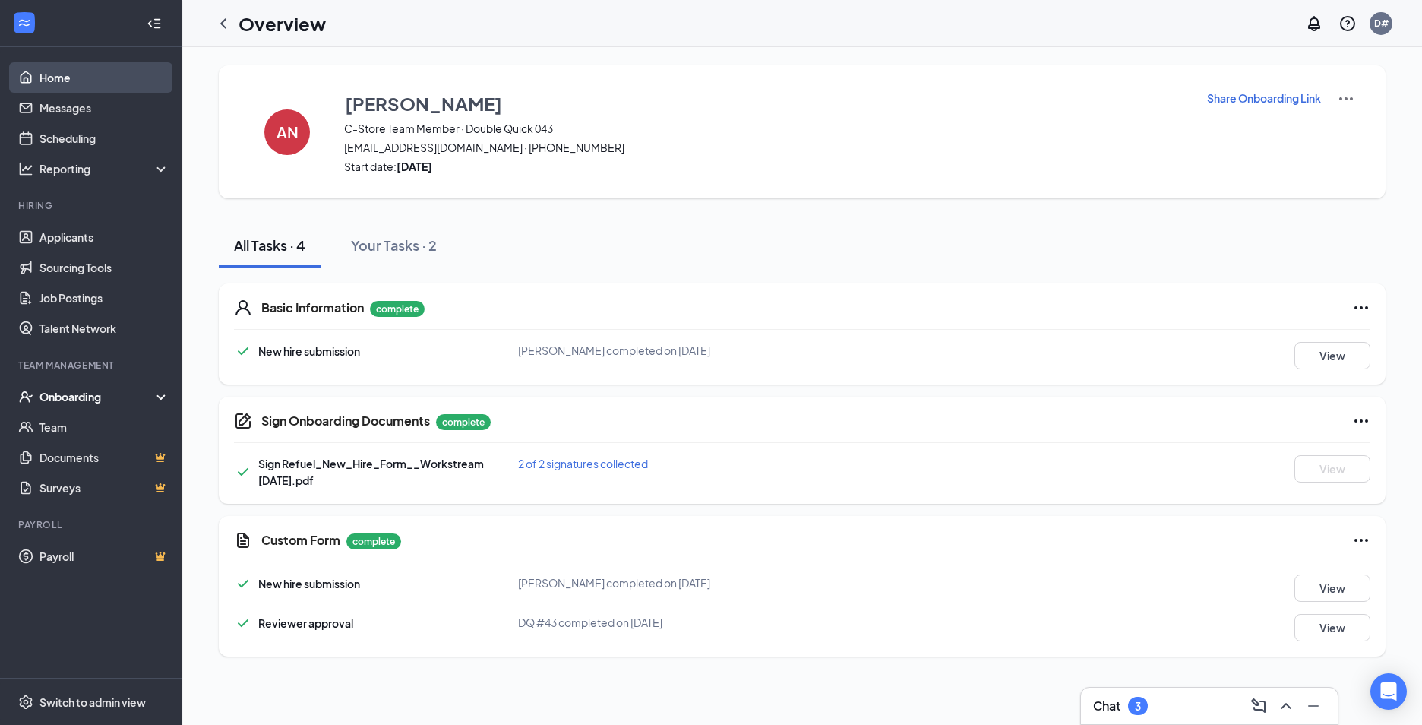
click at [46, 73] on link "Home" at bounding box center [105, 77] width 130 height 30
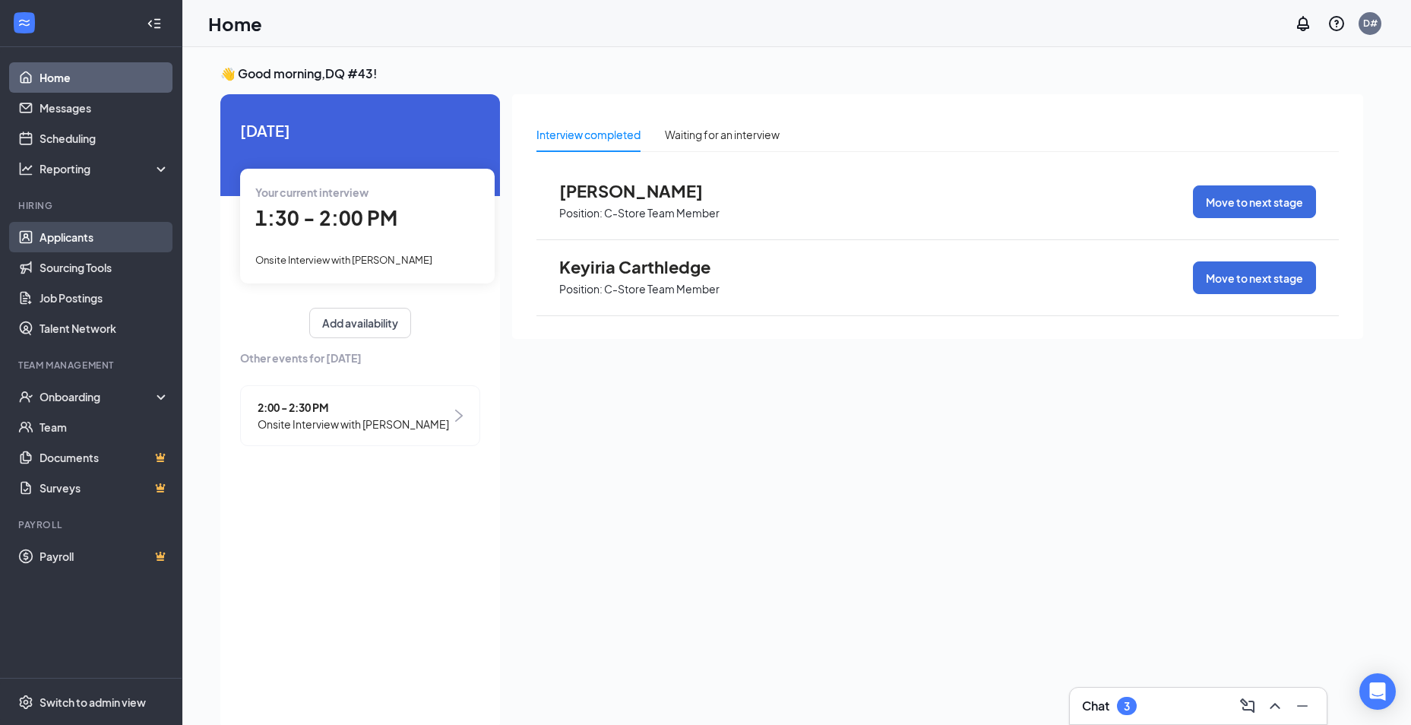
click at [81, 235] on link "Applicants" at bounding box center [105, 237] width 130 height 30
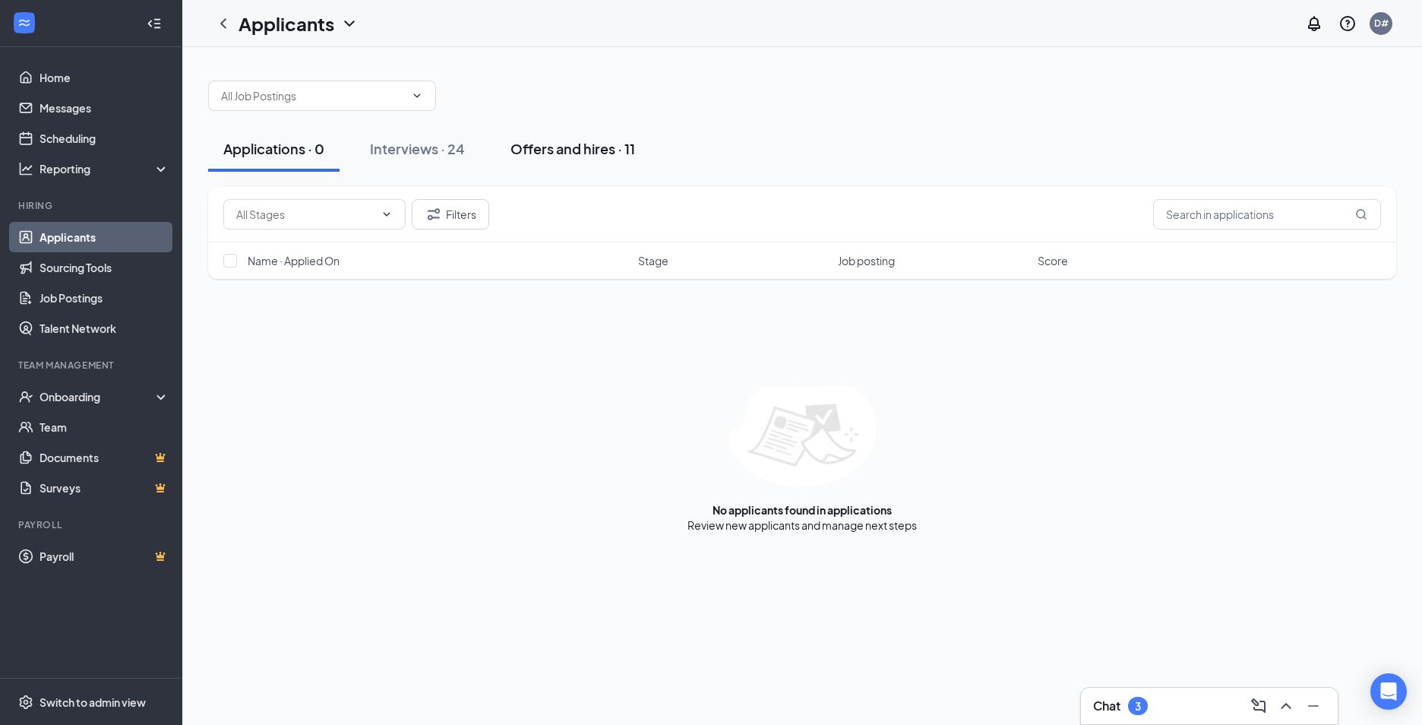
click at [601, 160] on button "Offers and hires · 11" at bounding box center [572, 149] width 155 height 46
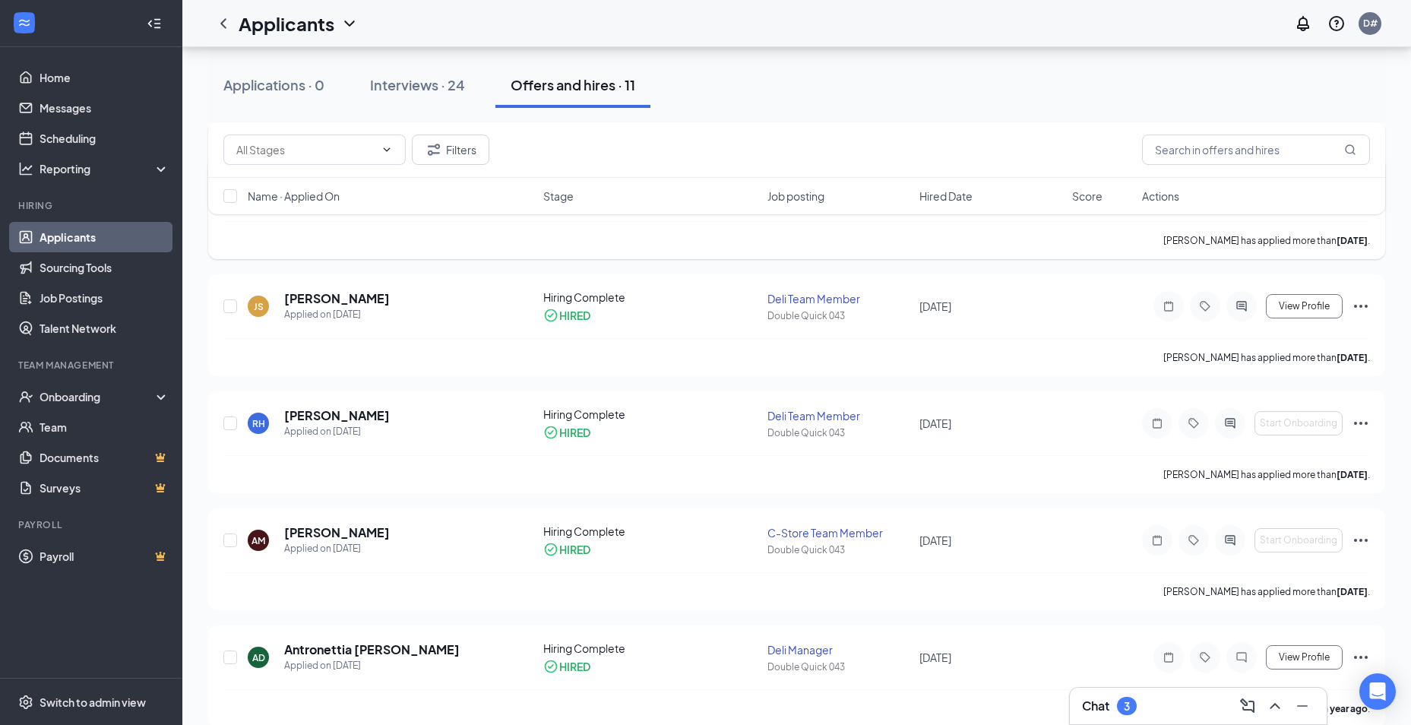
scroll to position [858, 0]
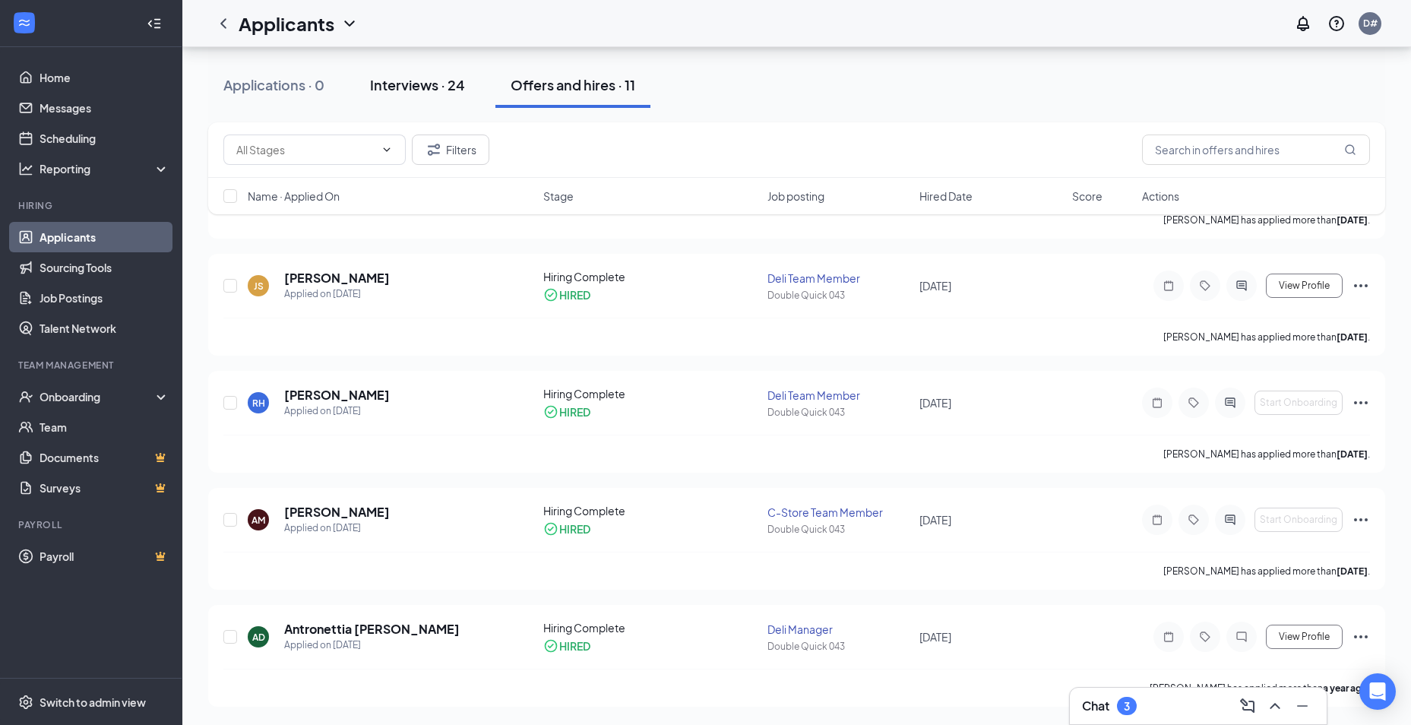
click at [420, 84] on div "Interviews · 24" at bounding box center [417, 84] width 95 height 19
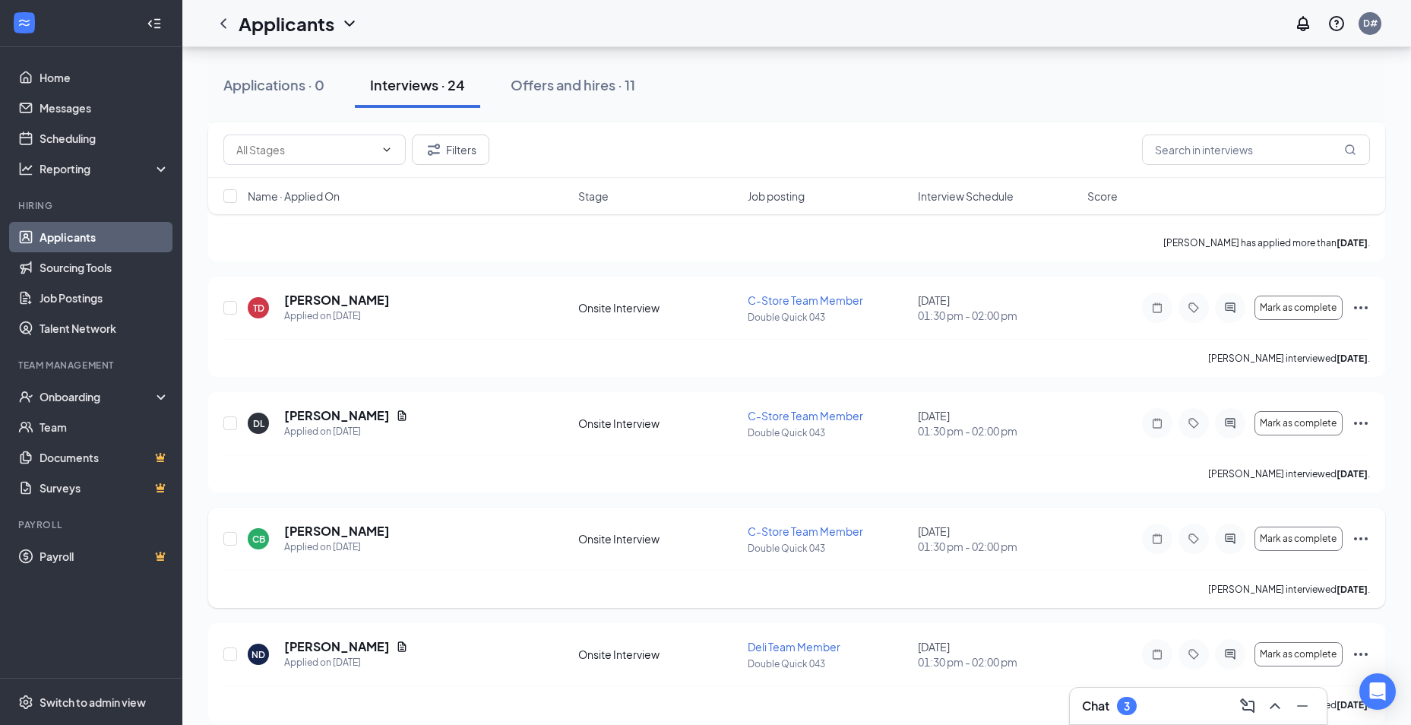
scroll to position [2051, 0]
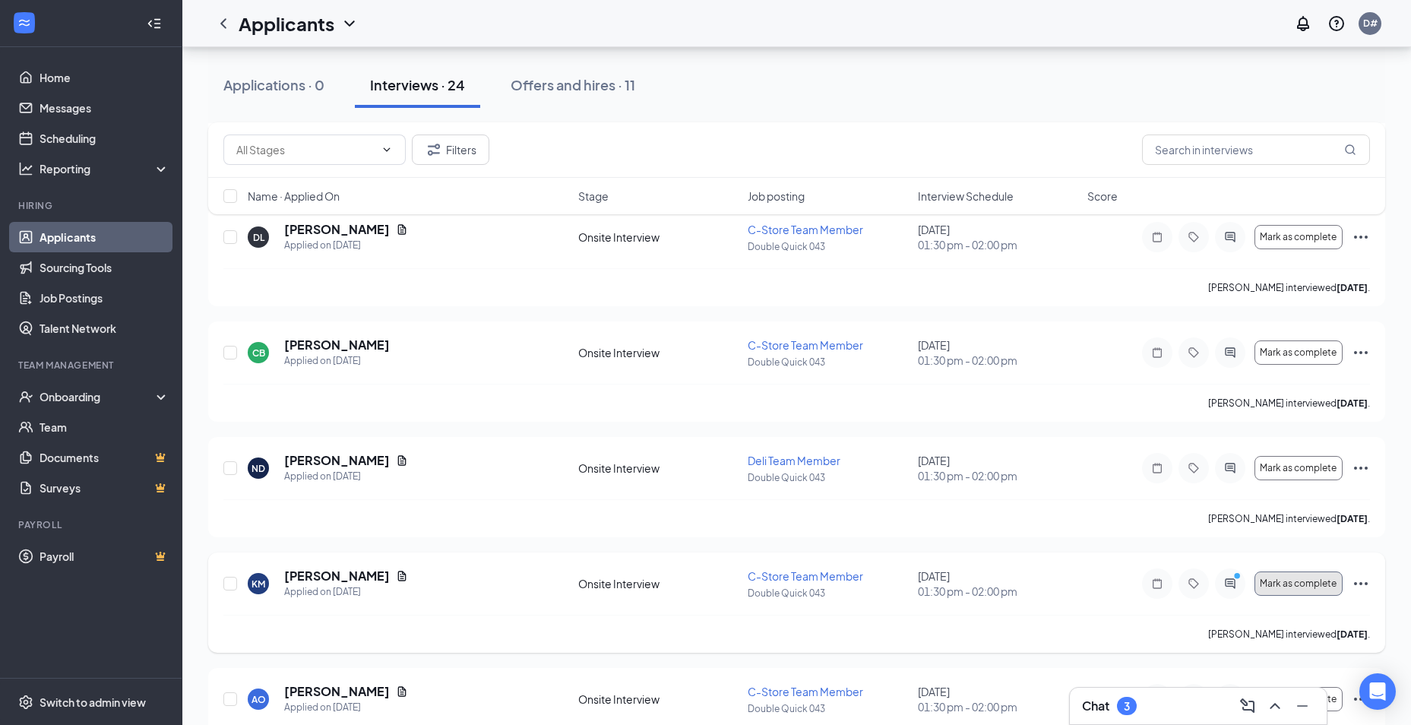
click at [1292, 583] on span "Mark as complete" at bounding box center [1298, 583] width 77 height 11
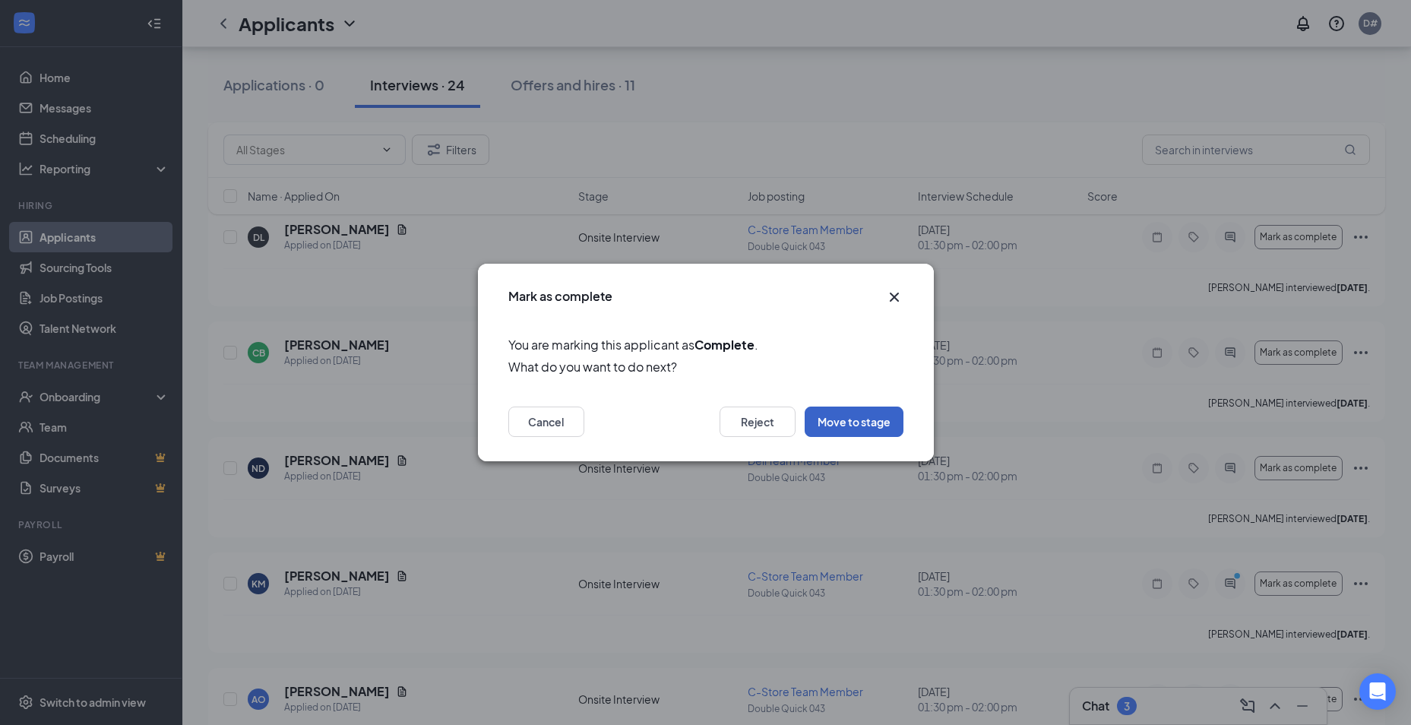
click at [857, 429] on button "Move to stage" at bounding box center [854, 421] width 99 height 30
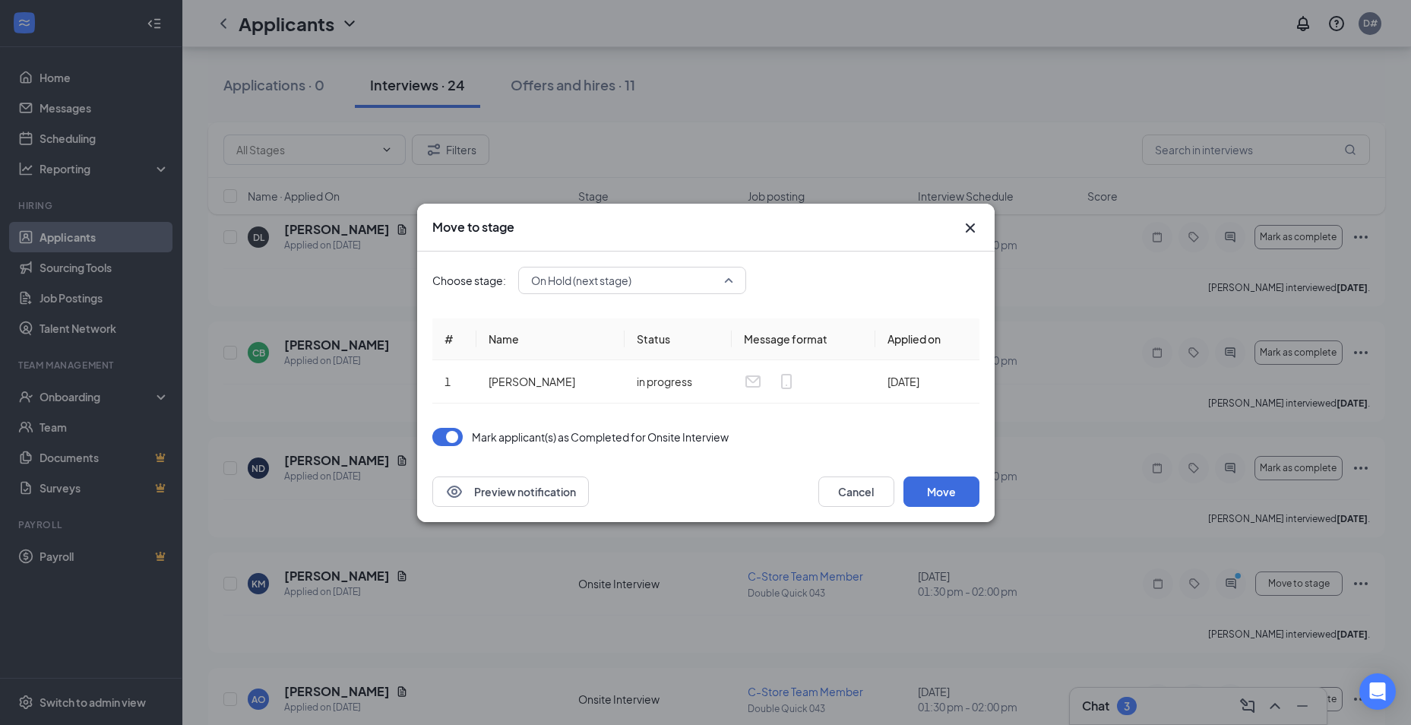
click at [729, 276] on span "On Hold (next stage)" at bounding box center [632, 280] width 202 height 23
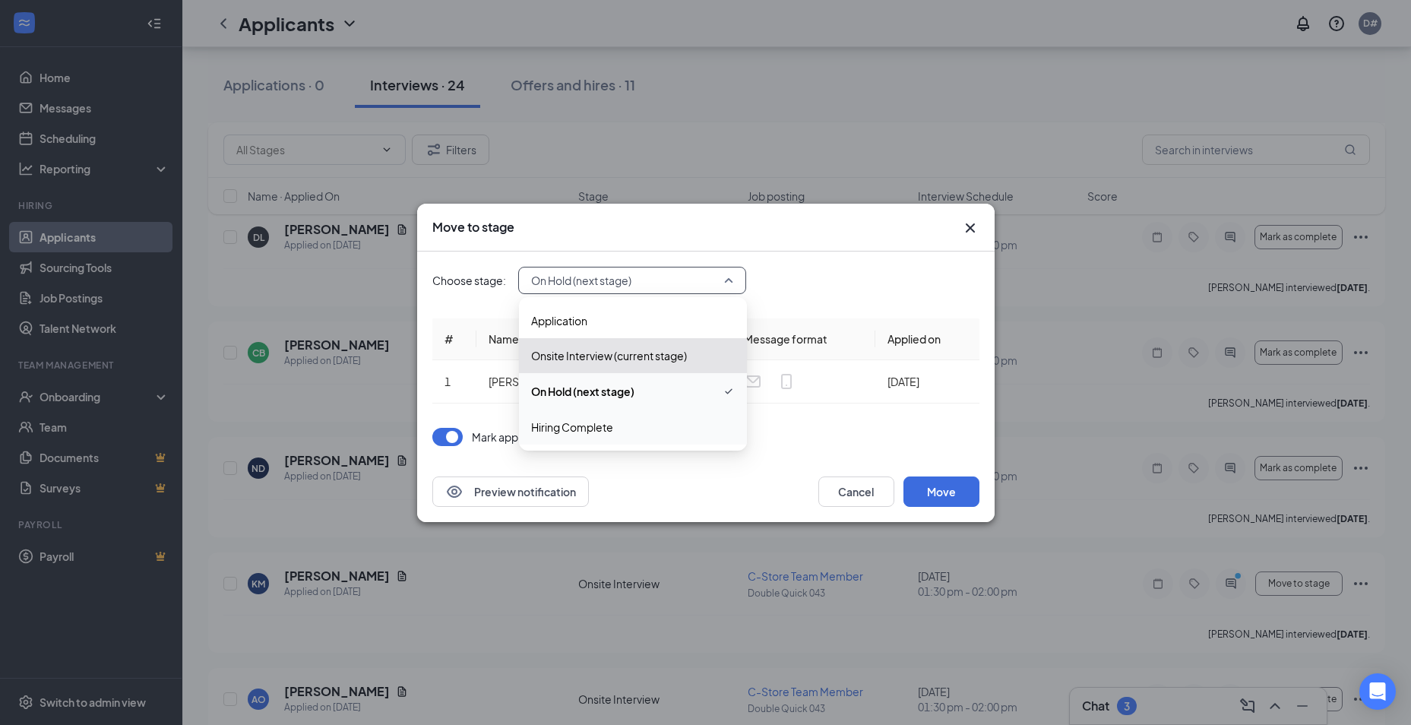
click at [612, 428] on span "Hiring Complete" at bounding box center [572, 427] width 82 height 17
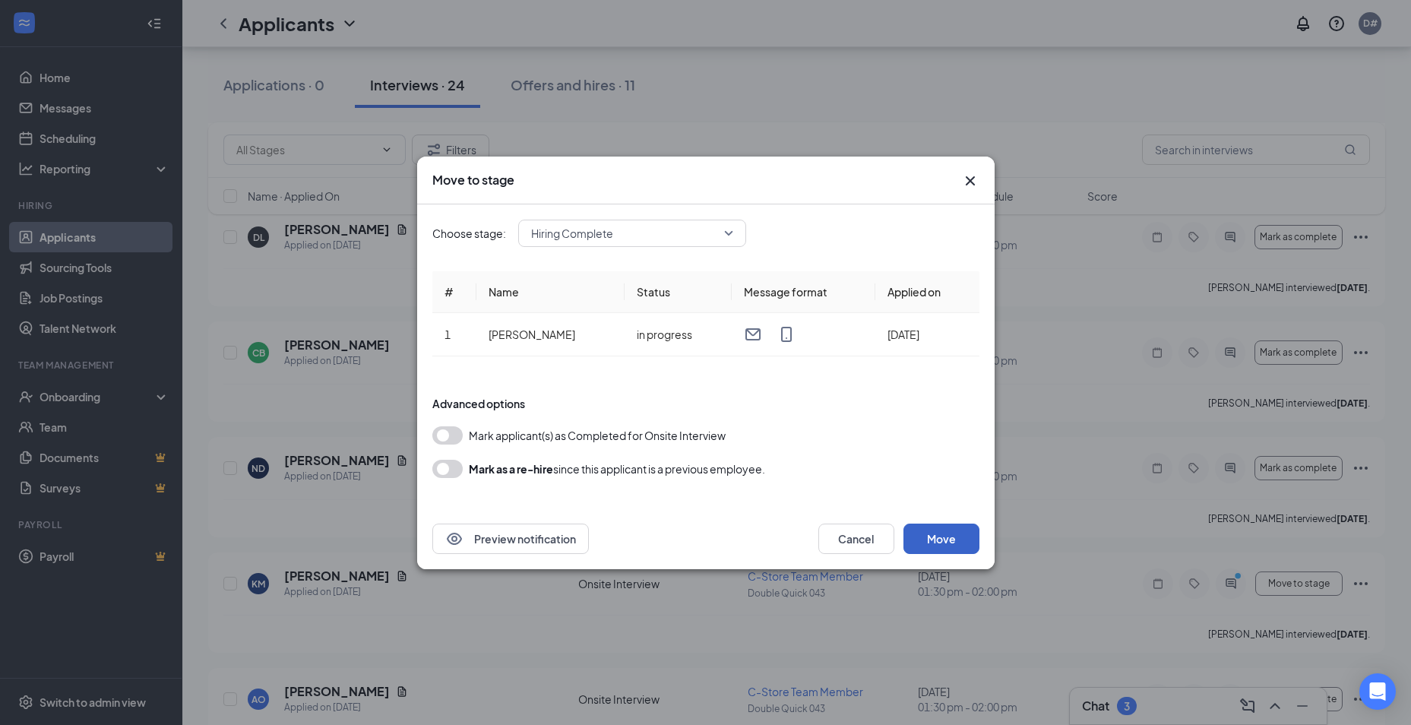
click at [947, 538] on button "Move" at bounding box center [941, 538] width 76 height 30
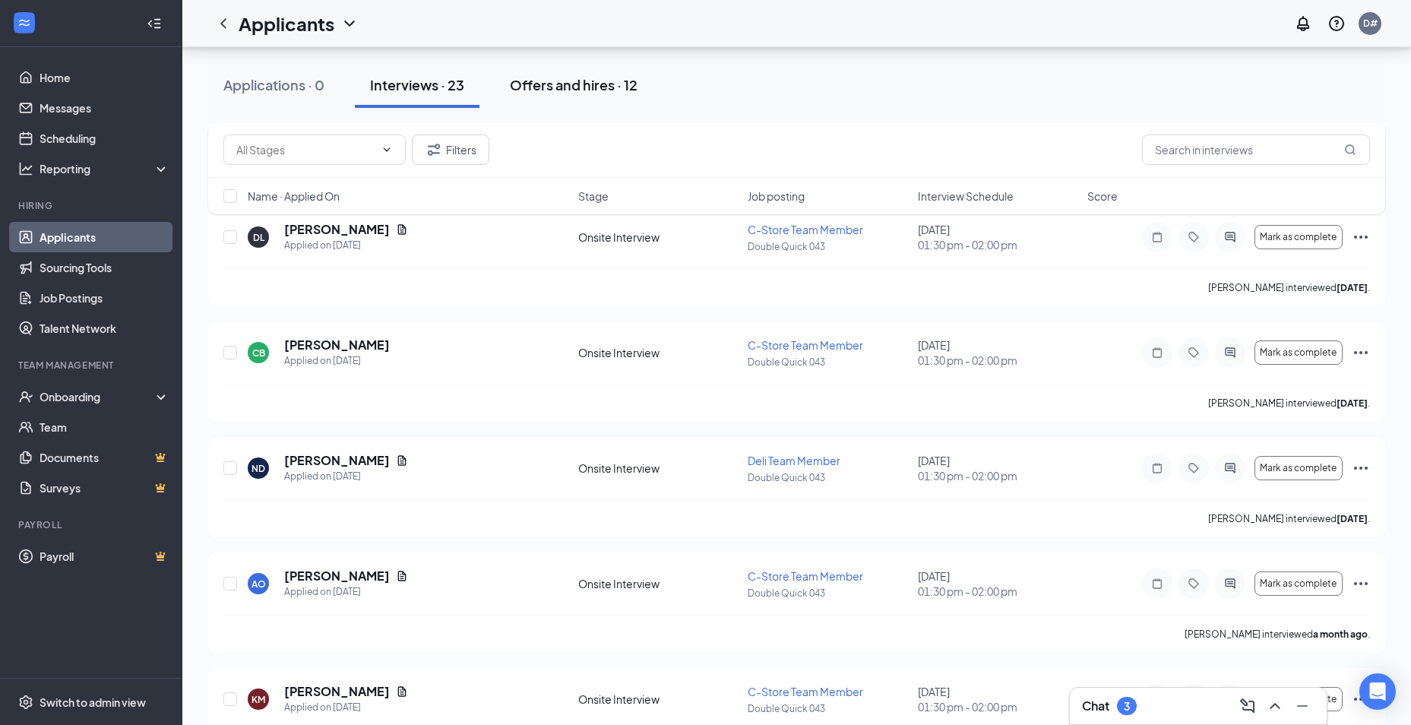
click at [557, 85] on div "Offers and hires · 12" at bounding box center [574, 84] width 128 height 19
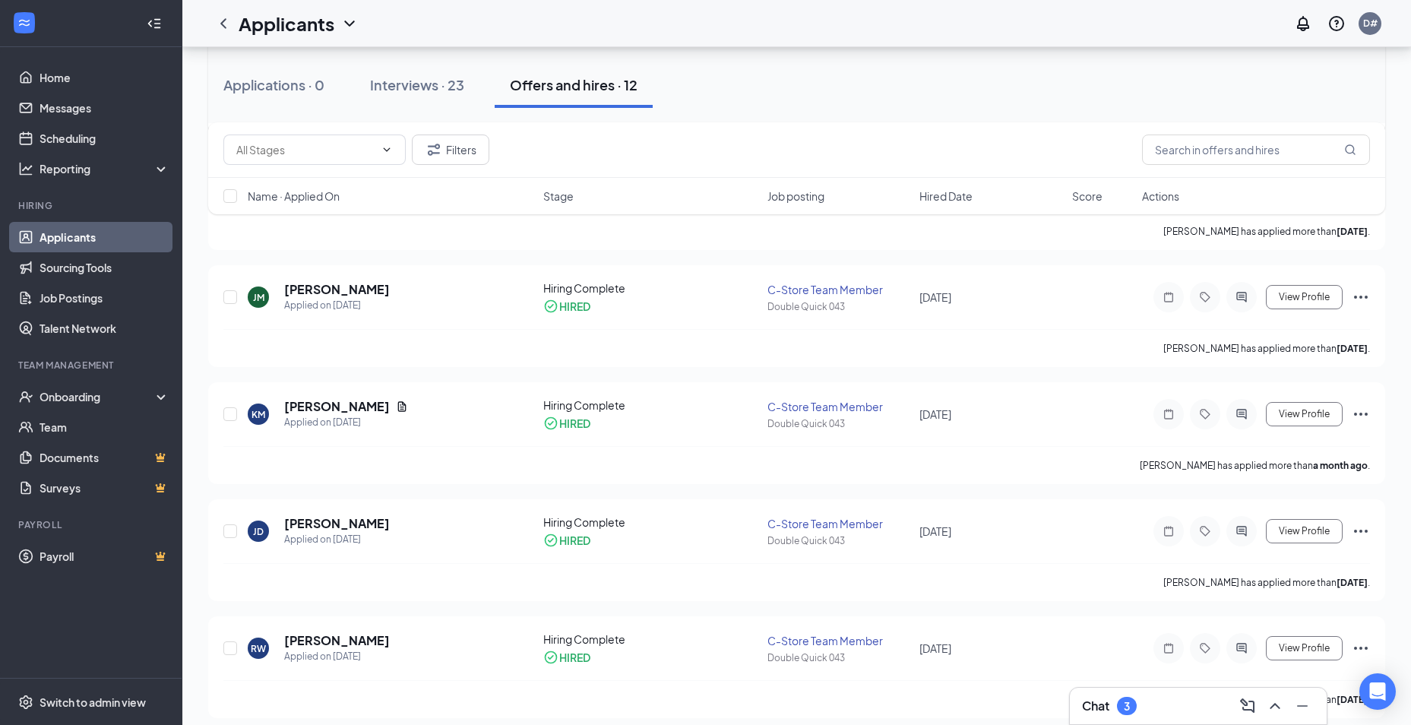
scroll to position [380, 0]
click at [67, 390] on div "Onboarding" at bounding box center [98, 396] width 117 height 15
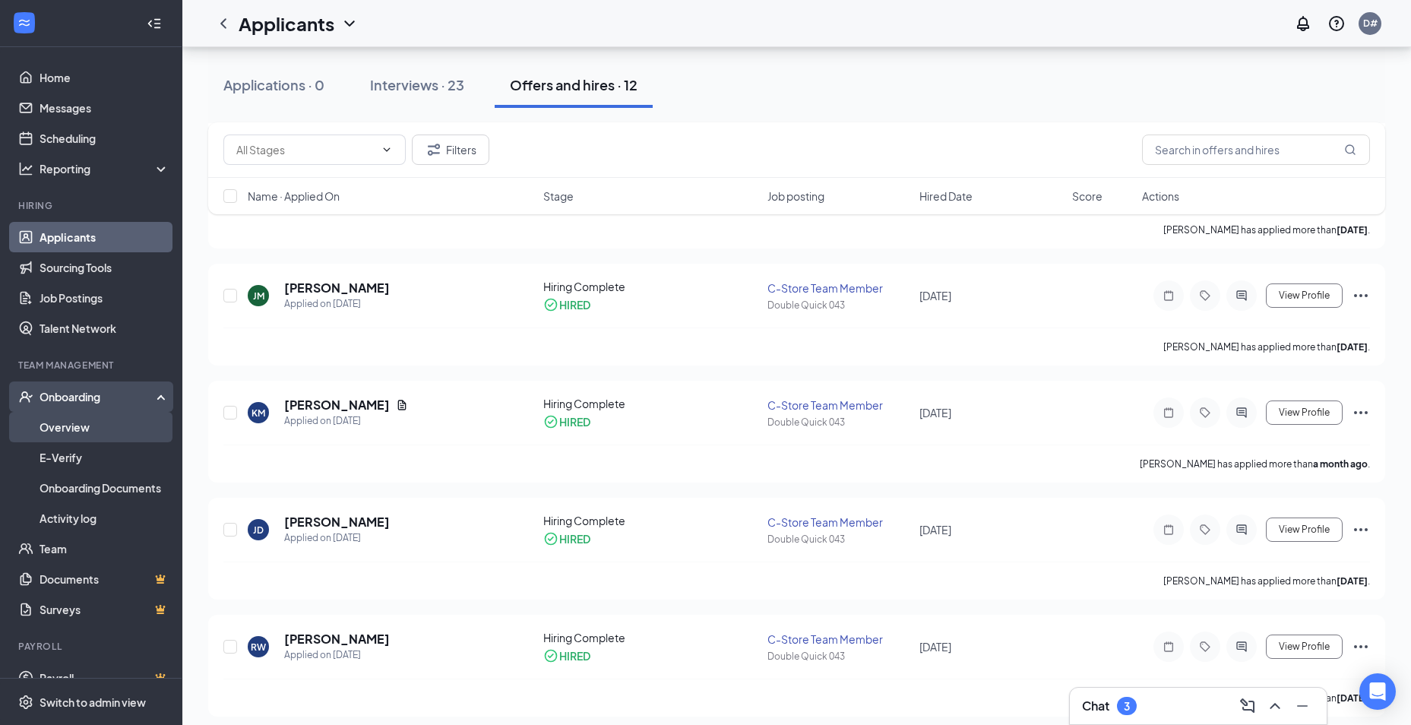
click at [68, 423] on link "Overview" at bounding box center [105, 427] width 130 height 30
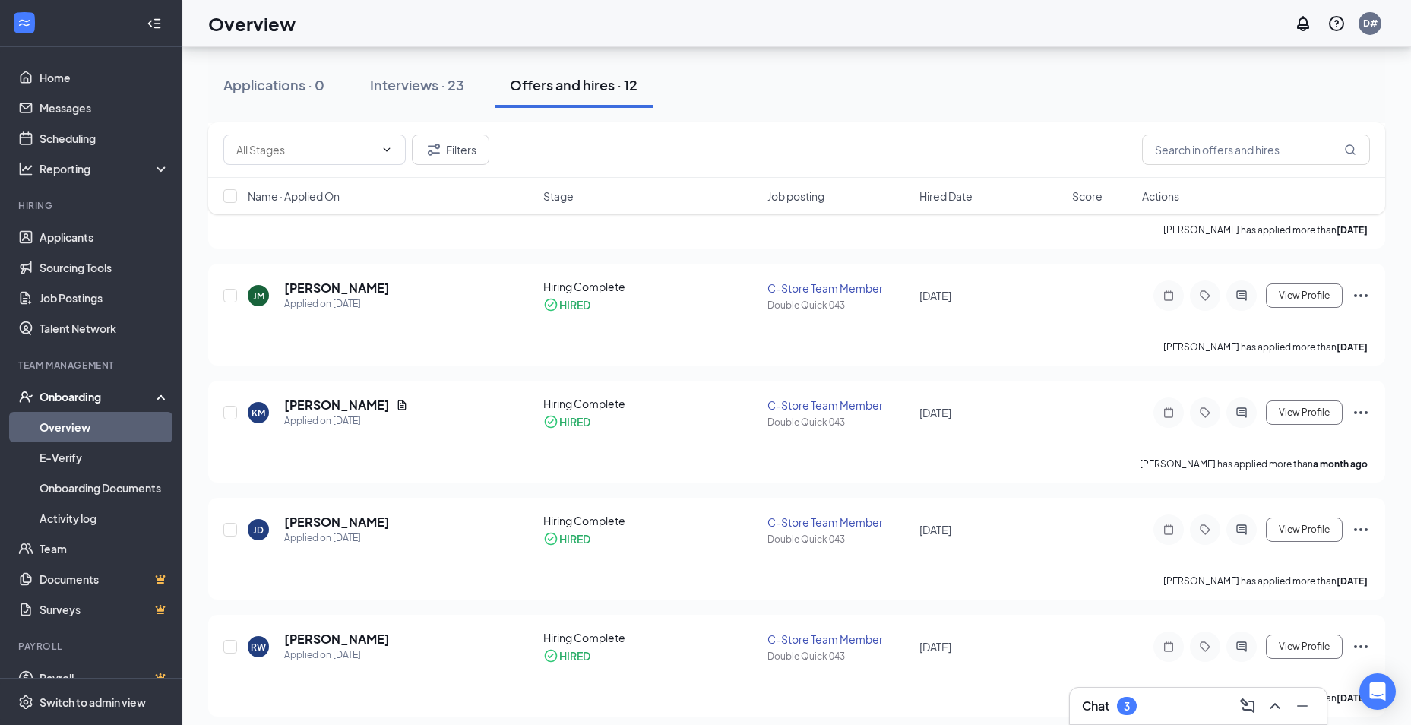
scroll to position [68, 0]
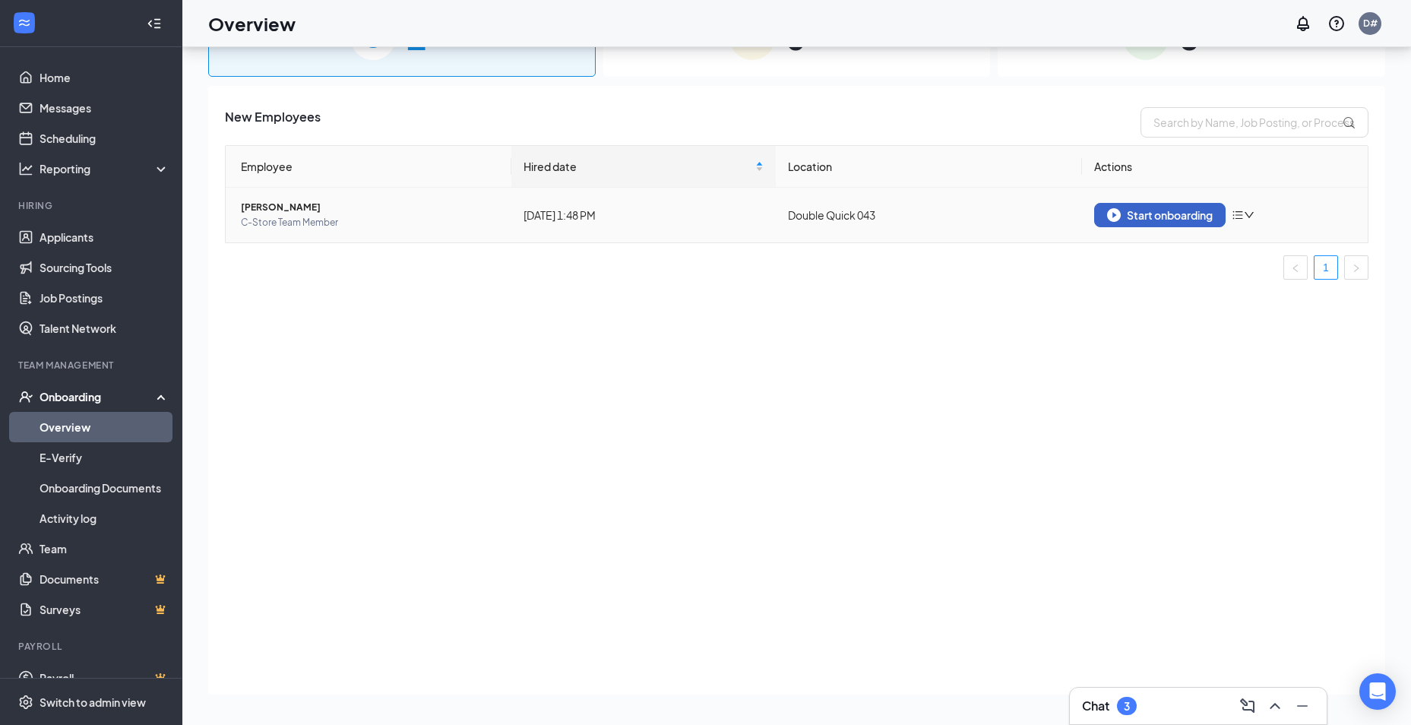
click at [1148, 217] on div "Start onboarding" at bounding box center [1160, 215] width 106 height 14
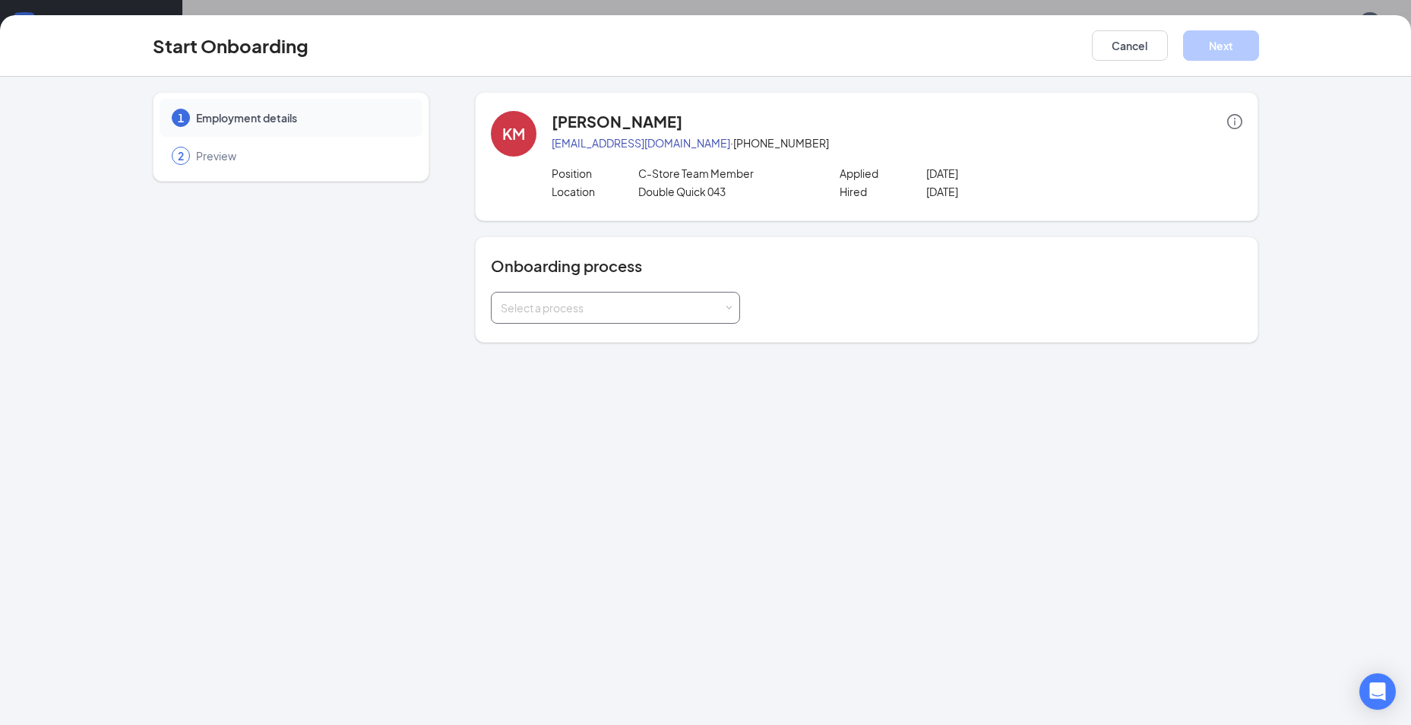
click at [723, 310] on div "Select a process" at bounding box center [612, 307] width 223 height 15
click at [685, 339] on li "New Hire Documentation" at bounding box center [615, 340] width 249 height 27
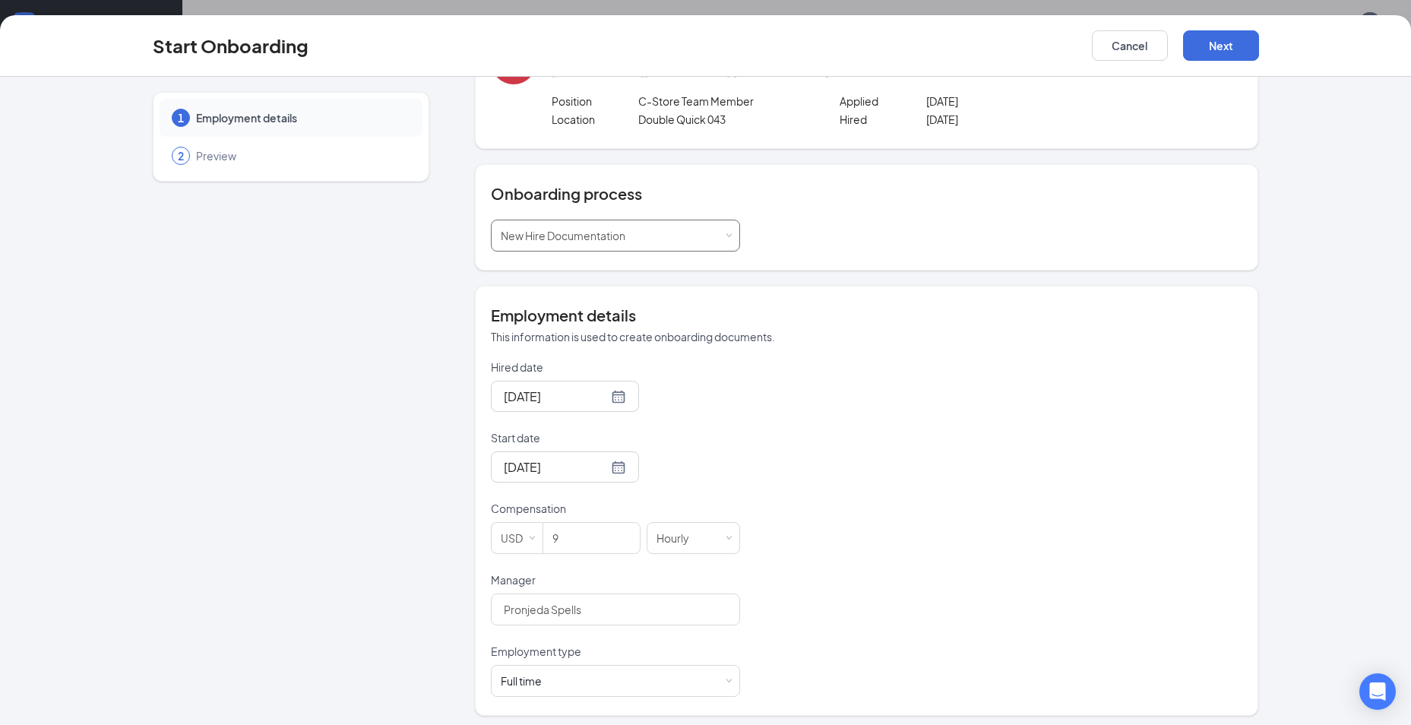
scroll to position [78, 0]
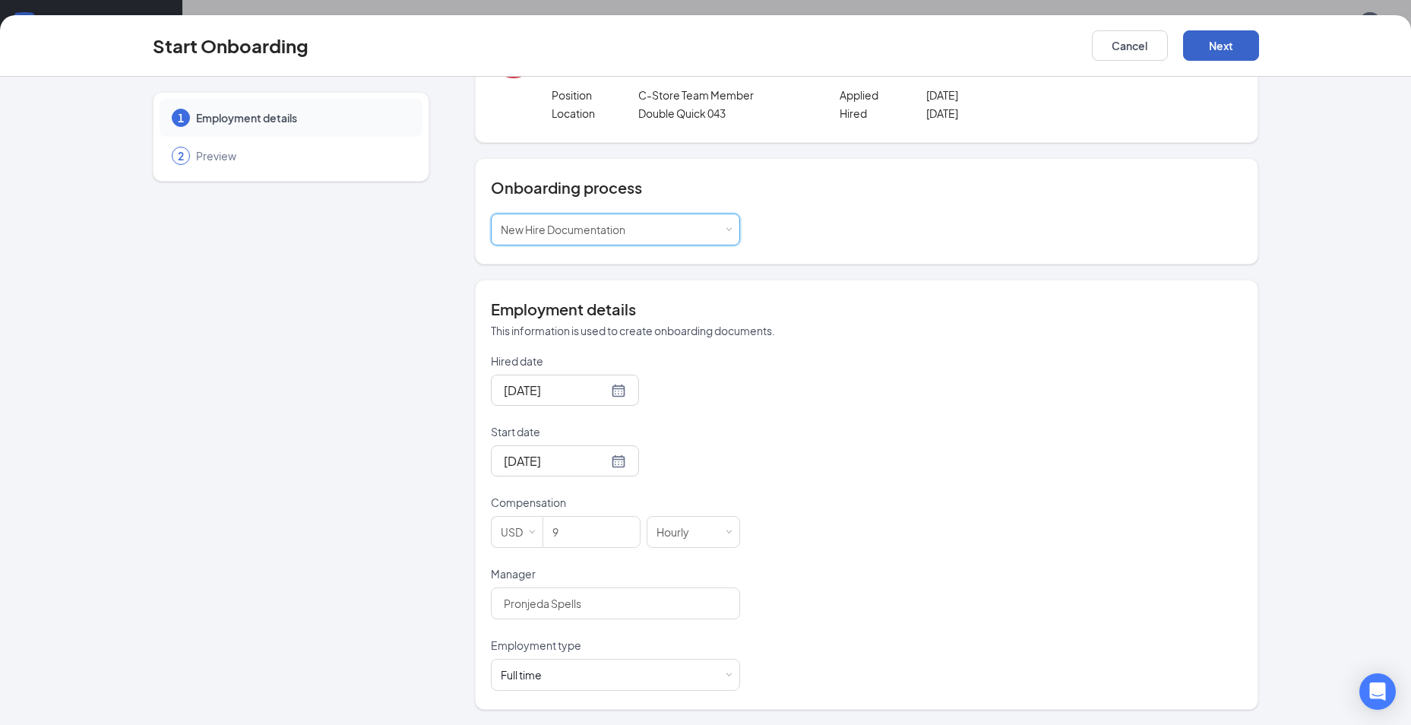
click at [1200, 49] on button "Next" at bounding box center [1221, 45] width 76 height 30
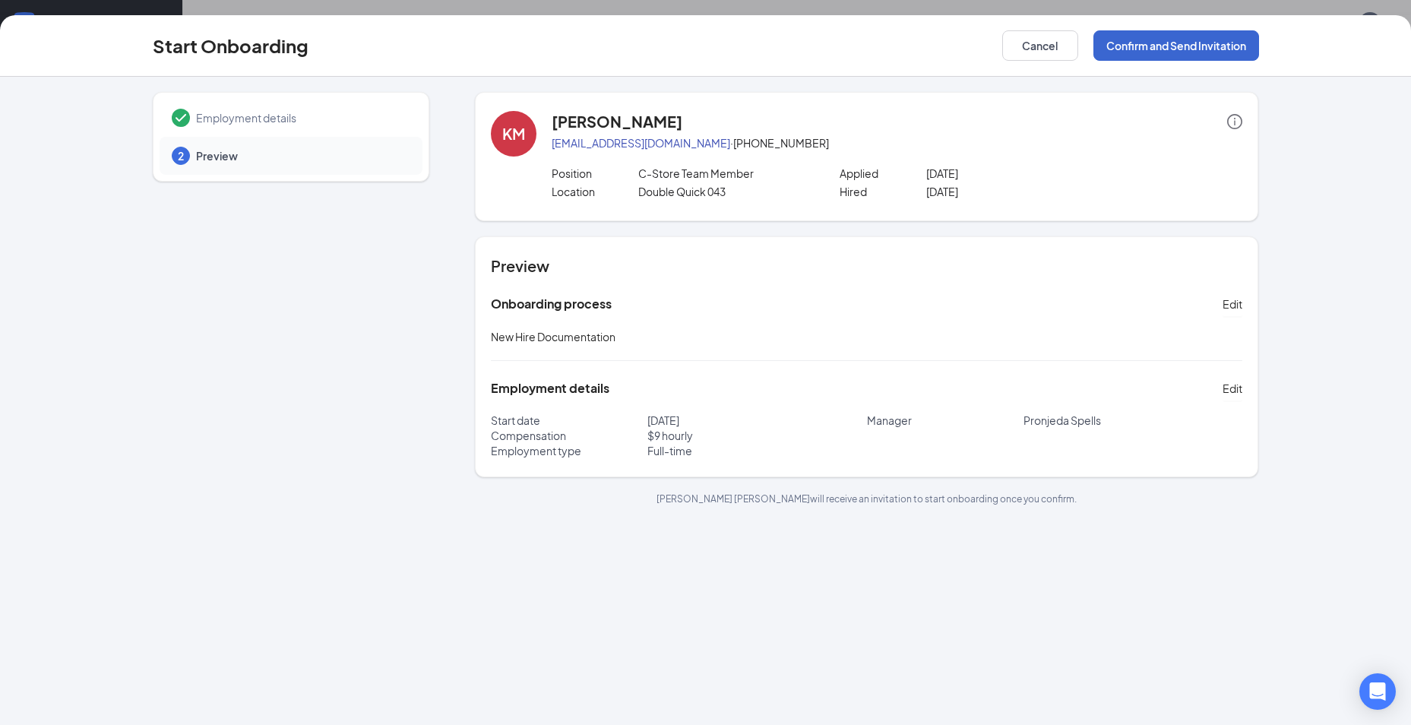
scroll to position [0, 0]
click at [1137, 47] on button "Confirm and Send Invitation" at bounding box center [1176, 45] width 166 height 30
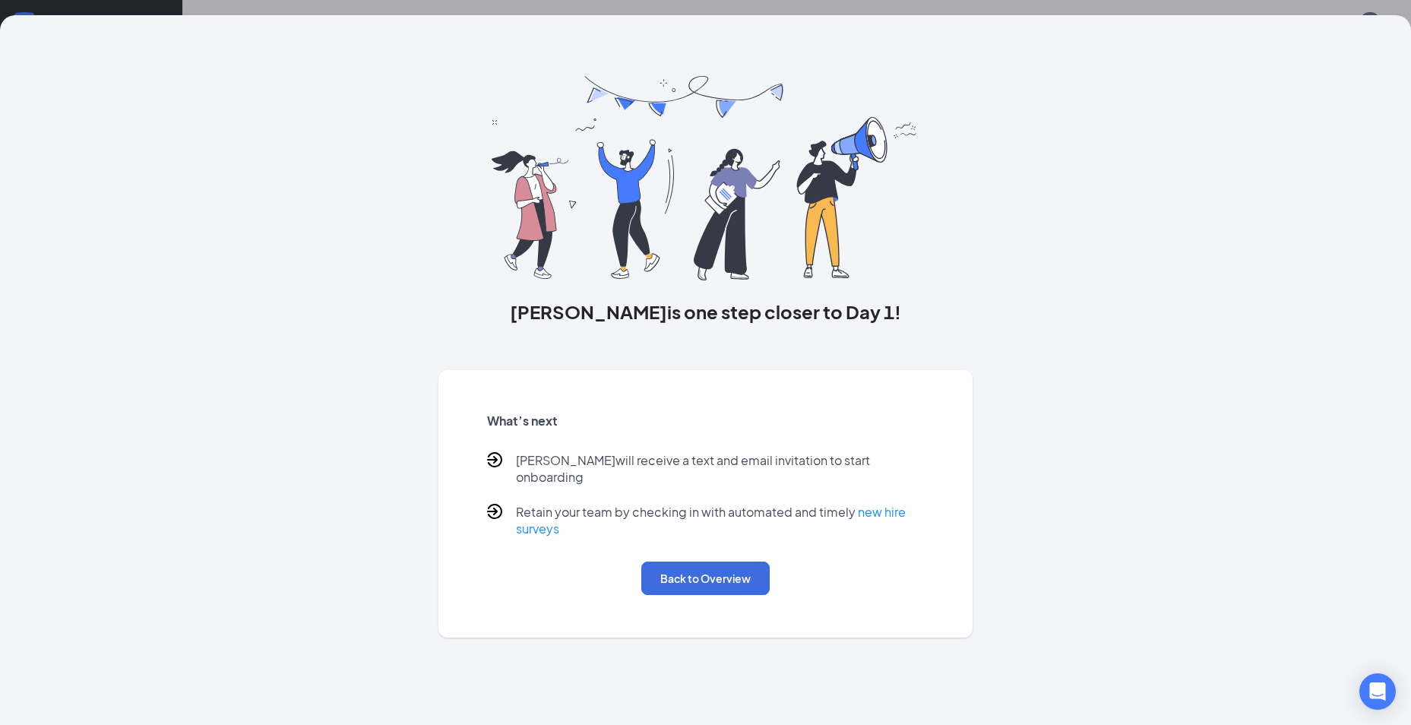
click at [909, 199] on img at bounding box center [706, 178] width 428 height 204
